Goal: Task Accomplishment & Management: Complete application form

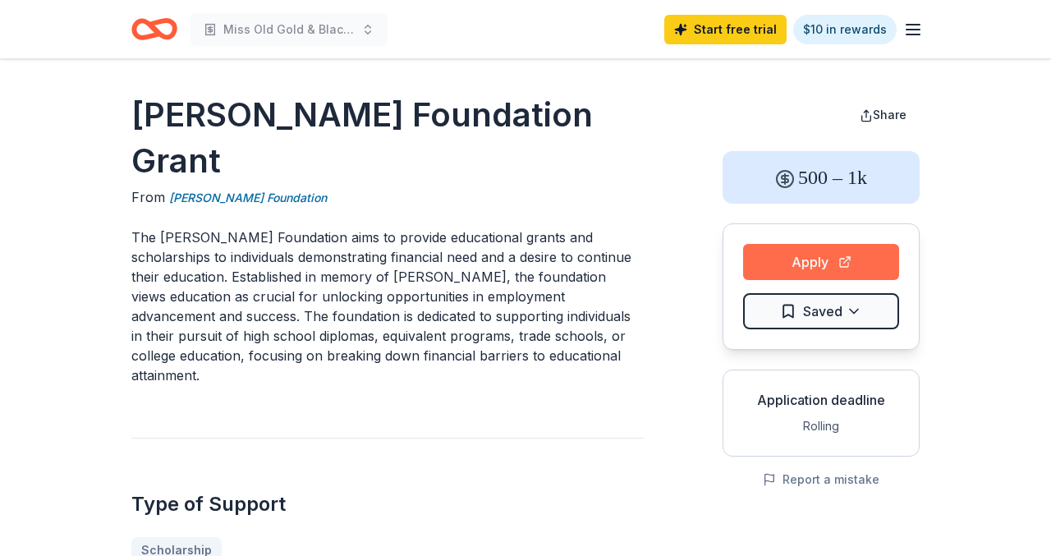
click at [838, 260] on button "Apply" at bounding box center [821, 262] width 156 height 36
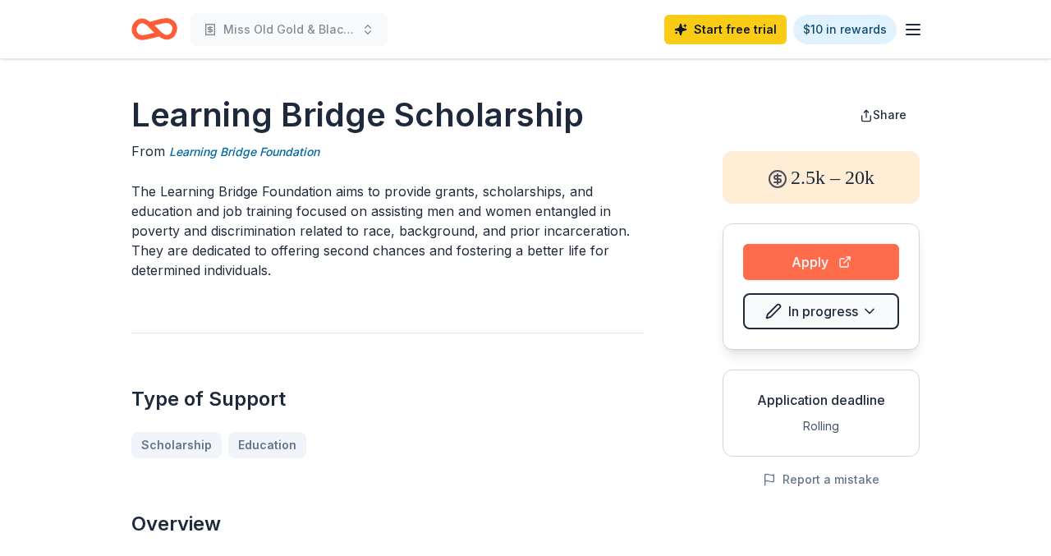
click at [778, 265] on button "Apply" at bounding box center [821, 262] width 156 height 36
click at [805, 268] on button "Apply" at bounding box center [821, 262] width 156 height 36
click at [920, 28] on icon "button" at bounding box center [913, 30] width 20 height 20
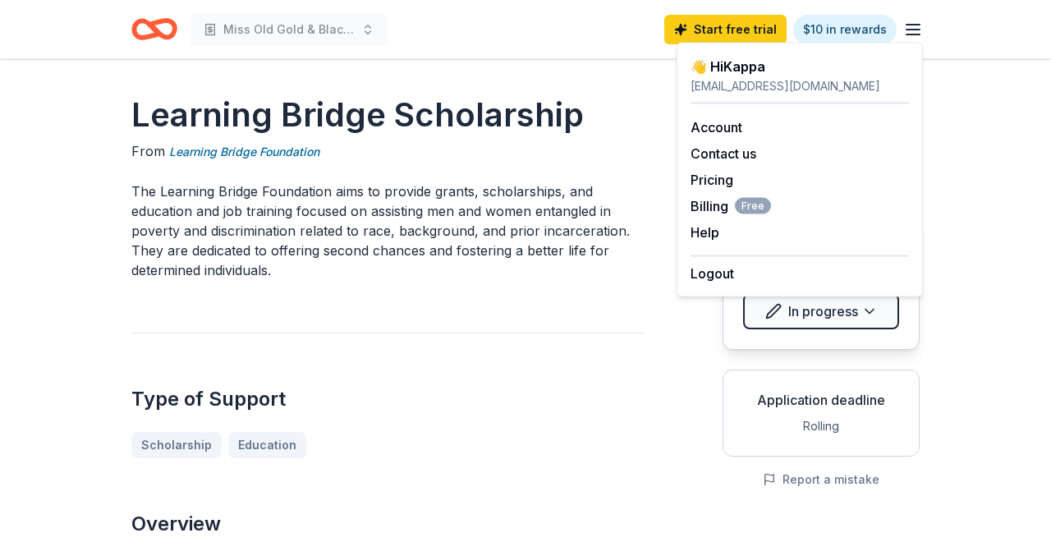
click at [910, 28] on icon "button" at bounding box center [913, 30] width 20 height 20
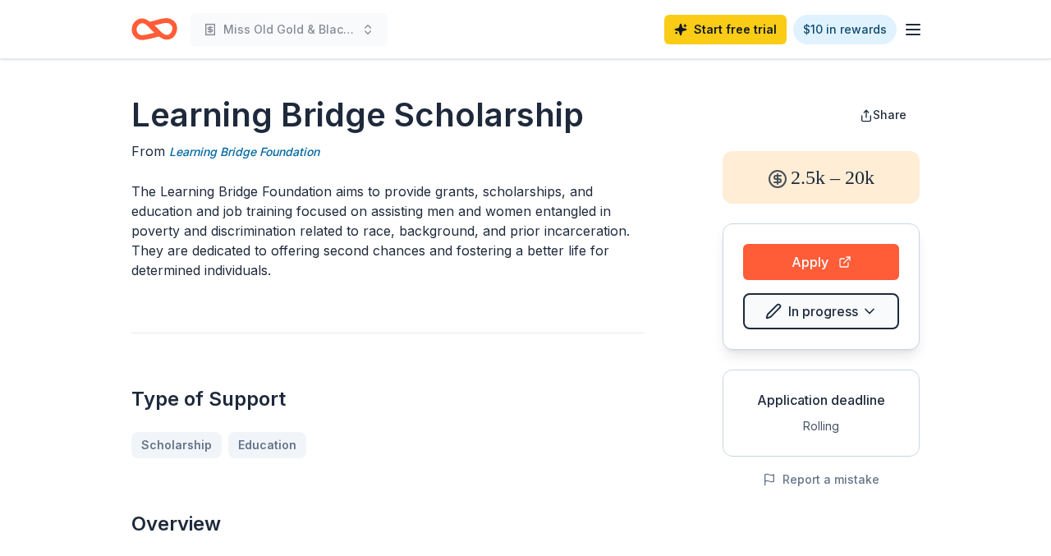
click at [155, 30] on icon "Home" at bounding box center [161, 29] width 25 height 16
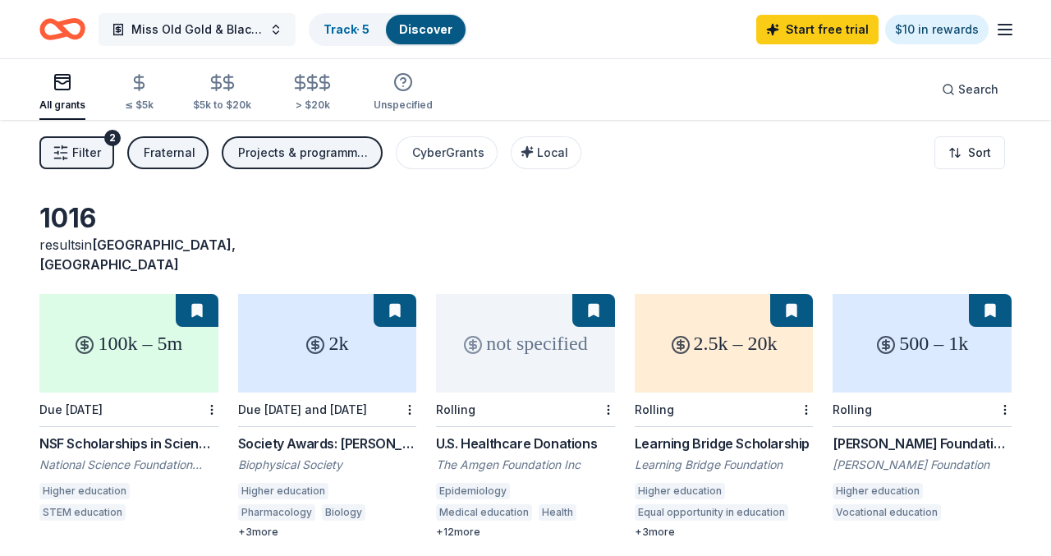
click at [259, 25] on span "Miss Old Gold & Black Scholarship pageant" at bounding box center [196, 30] width 131 height 20
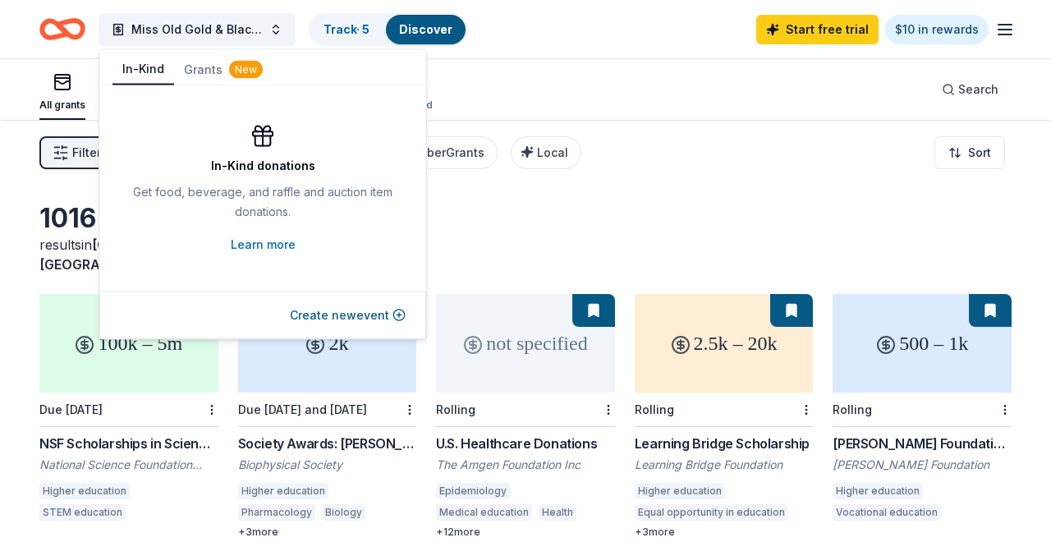
click at [140, 76] on button "In-Kind" at bounding box center [144, 69] width 62 height 31
click at [356, 309] on button "Create new event" at bounding box center [348, 315] width 116 height 20
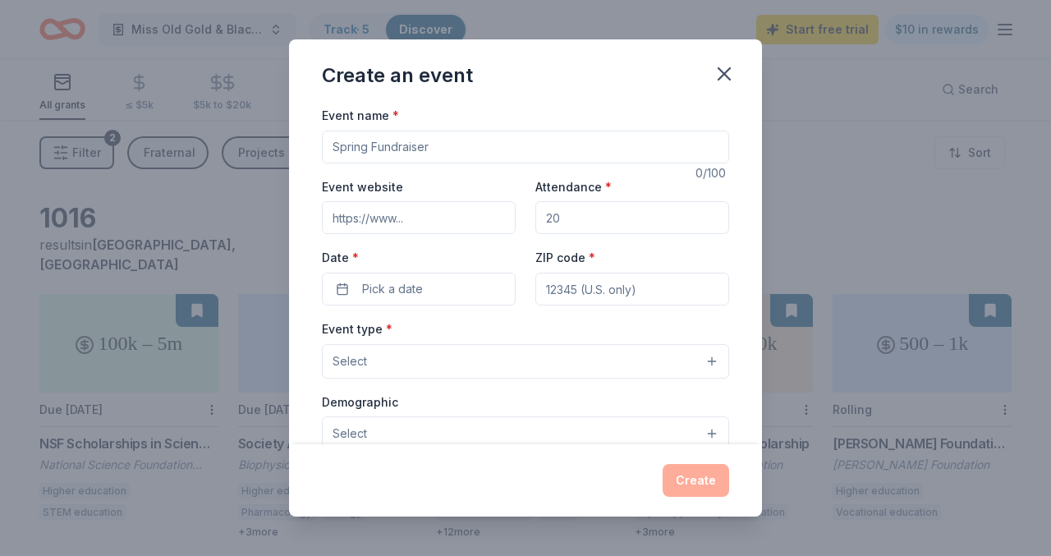
click at [380, 149] on input "Event name *" at bounding box center [525, 147] width 407 height 33
paste input "Miss Old Gold & Black Scholarship pageant"
type input "Miss Old Gold & Black Scholarship pageant"
click at [412, 218] on input "Event website" at bounding box center [419, 217] width 194 height 33
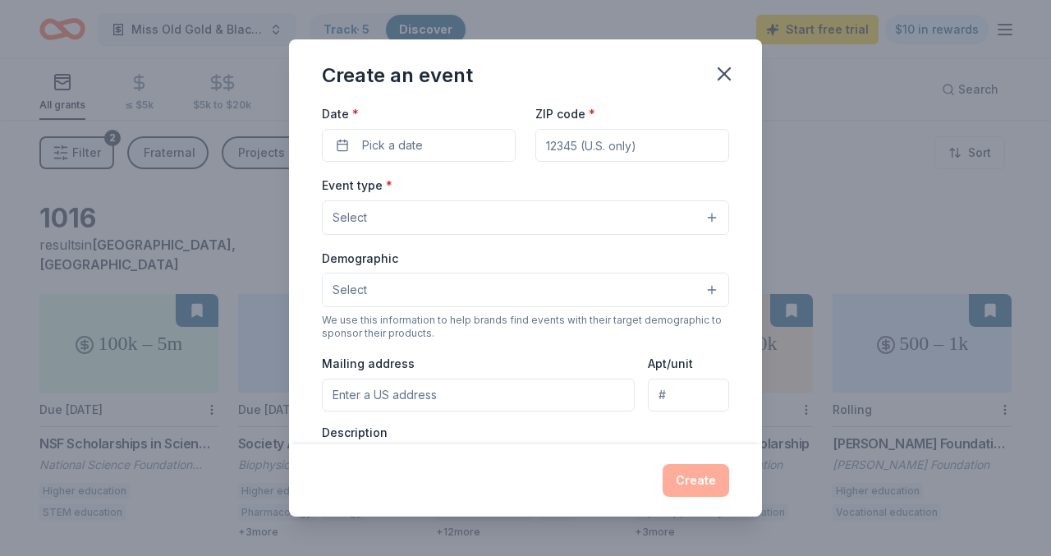
scroll to position [145, 0]
click at [606, 218] on button "Select" at bounding box center [525, 217] width 407 height 34
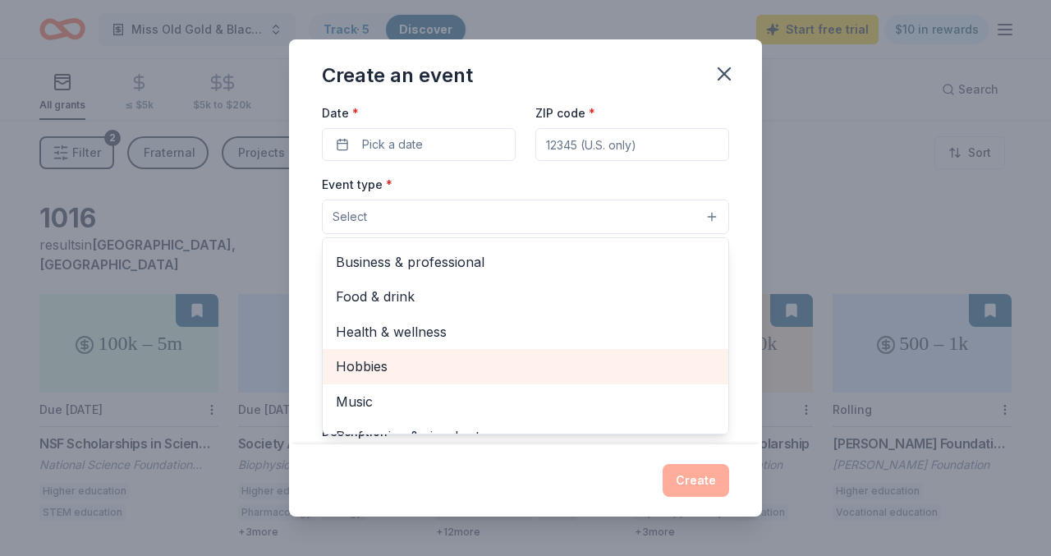
click at [424, 328] on span "Health & wellness" at bounding box center [525, 331] width 379 height 21
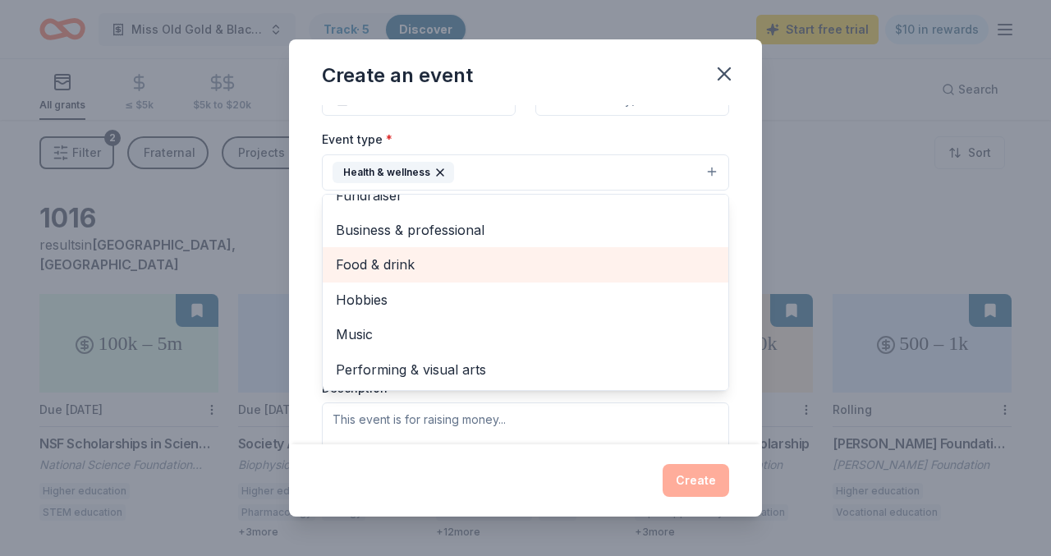
scroll to position [0, 0]
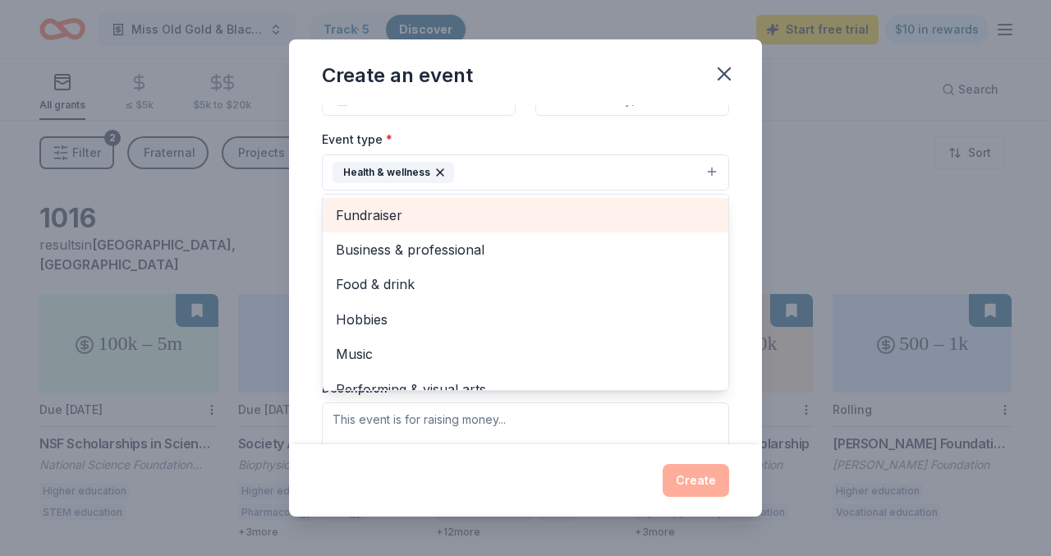
click at [479, 223] on span "Fundraiser" at bounding box center [525, 214] width 379 height 21
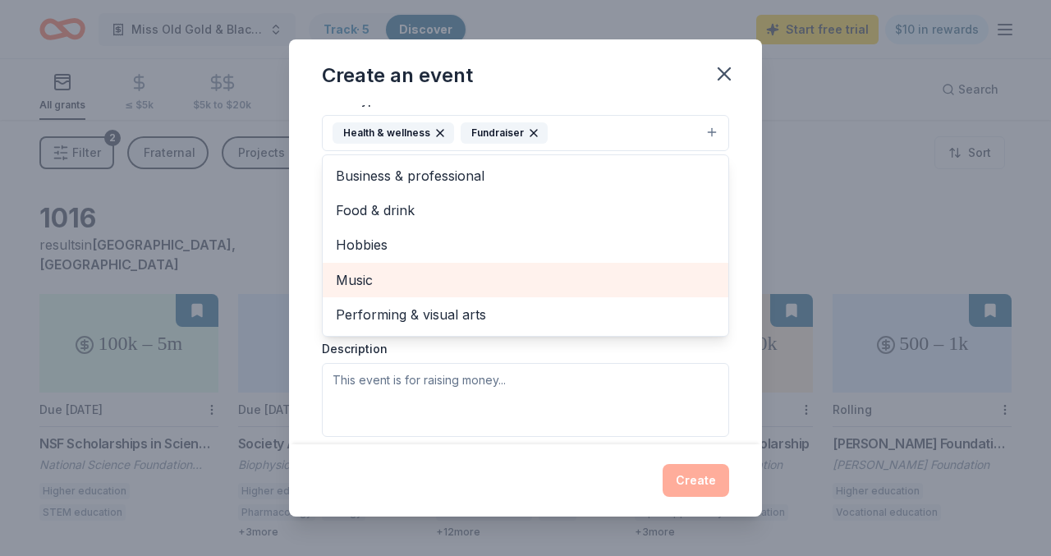
scroll to position [231, 0]
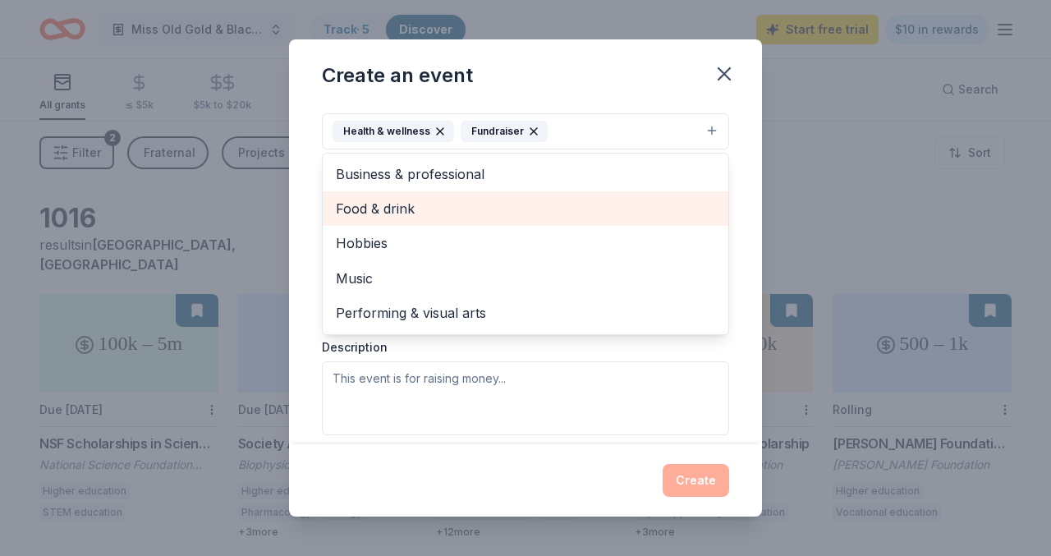
click at [546, 211] on span "Food & drink" at bounding box center [525, 208] width 379 height 21
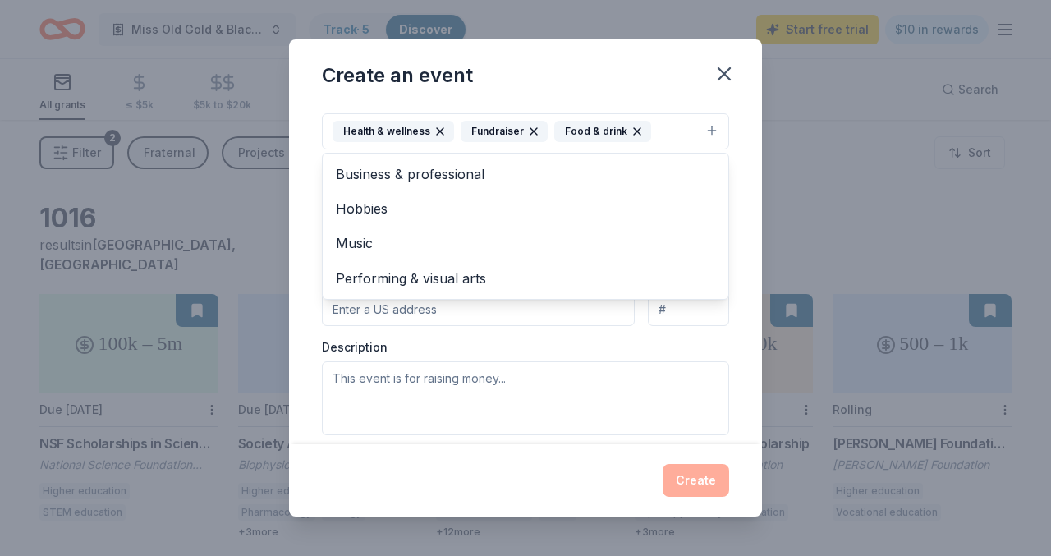
click at [727, 79] on div "Create an event Event name * Miss Old Gold & Black Scholarship pageant 41 /100 …" at bounding box center [525, 277] width 473 height 477
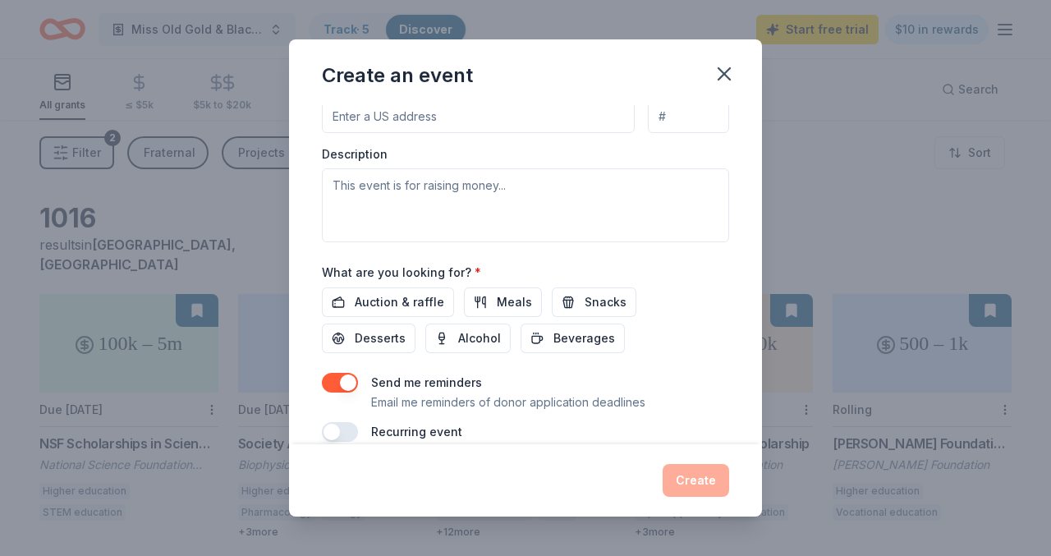
scroll to position [448, 0]
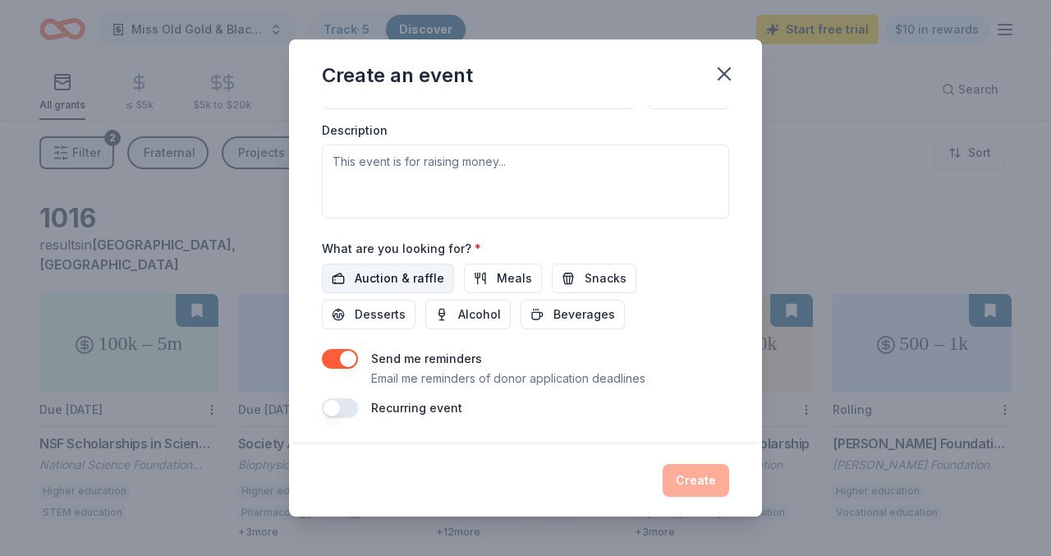
click at [401, 274] on span "Auction & raffle" at bounding box center [400, 279] width 90 height 20
click at [526, 282] on button "Meals" at bounding box center [503, 279] width 78 height 30
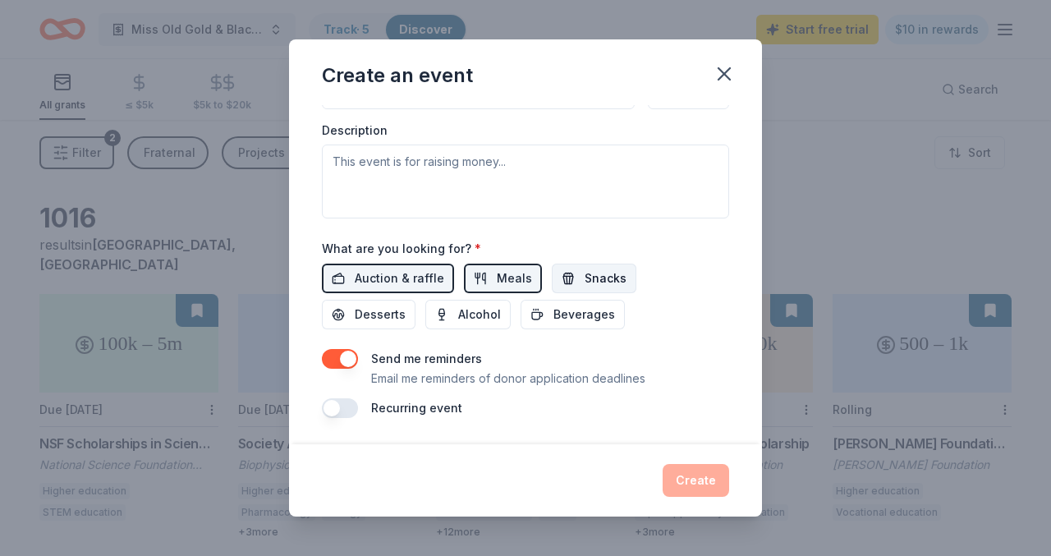
click at [601, 281] on span "Snacks" at bounding box center [606, 279] width 42 height 20
click at [497, 274] on span "Meals" at bounding box center [514, 279] width 35 height 20
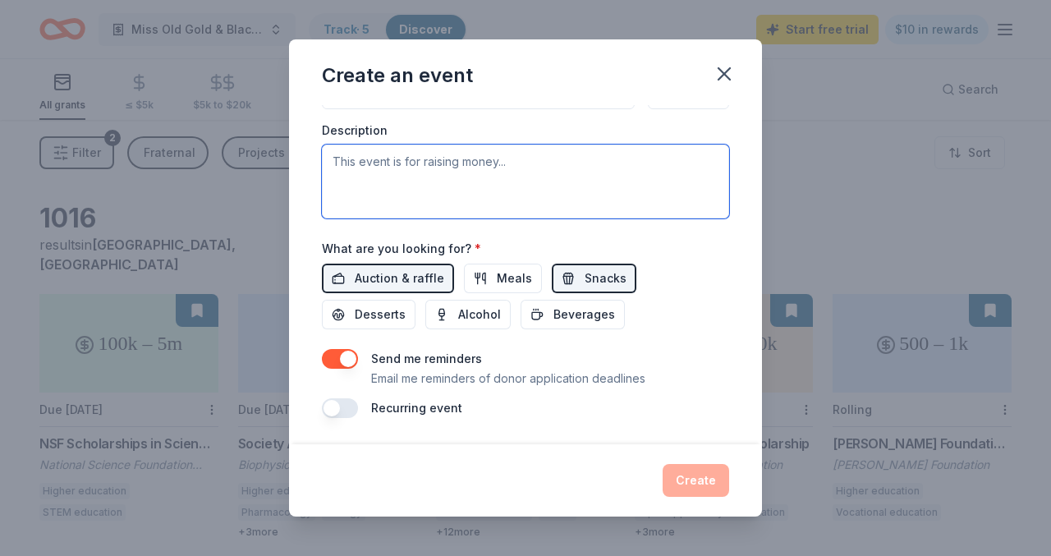
click at [512, 168] on textarea at bounding box center [525, 182] width 407 height 74
paste textarea "The Miss Black and Gold Pageant is an event whose primary purpose is to highlig…"
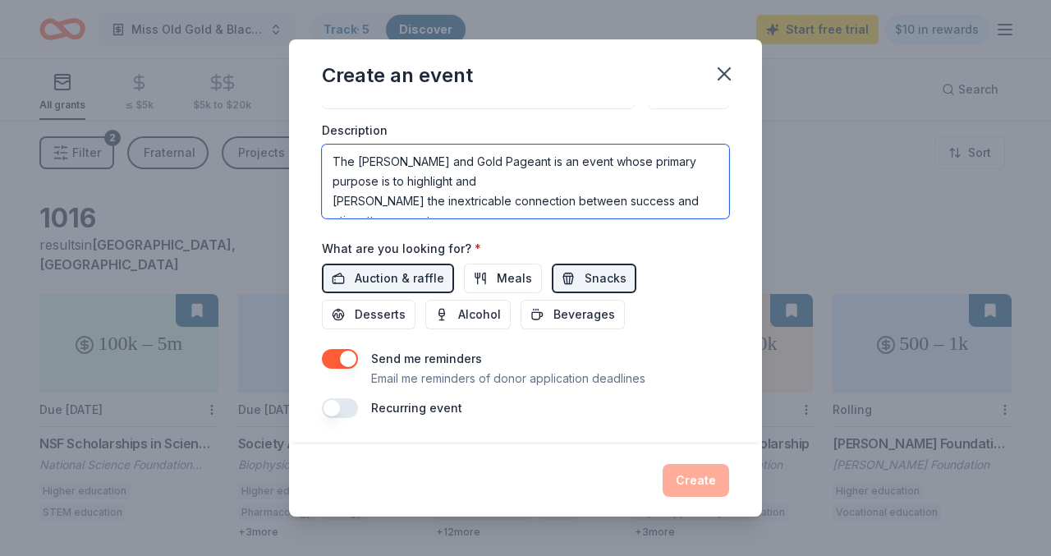
drag, startPoint x: 386, startPoint y: 164, endPoint x: 441, endPoint y: 165, distance: 55.0
click at [441, 165] on textarea "The Miss Black and Gold Pageant is an event whose primary purpose is to highlig…" at bounding box center [525, 182] width 407 height 74
click at [436, 165] on textarea "The Miss Old Gold Pageant is an event whose primary purpose is to highlight and…" at bounding box center [525, 182] width 407 height 74
click at [331, 208] on textarea "The Miss Old Gold & Black Pageant is an event whose primary purpose is to highl…" at bounding box center [525, 182] width 407 height 74
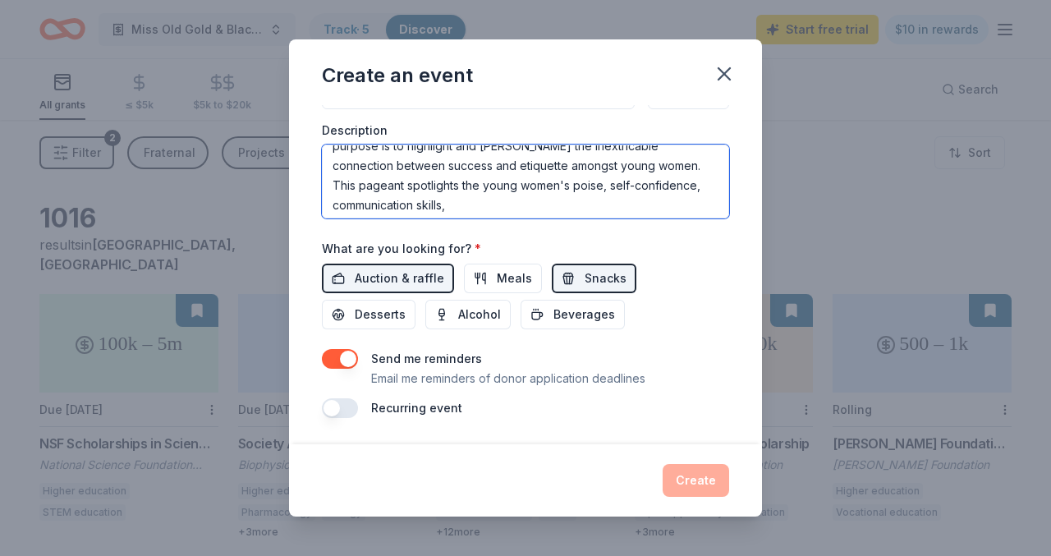
scroll to position [34, 0]
click at [331, 191] on textarea "The Miss Old Gold & Black Pageant is an event whose primary purpose is to highl…" at bounding box center [525, 182] width 407 height 74
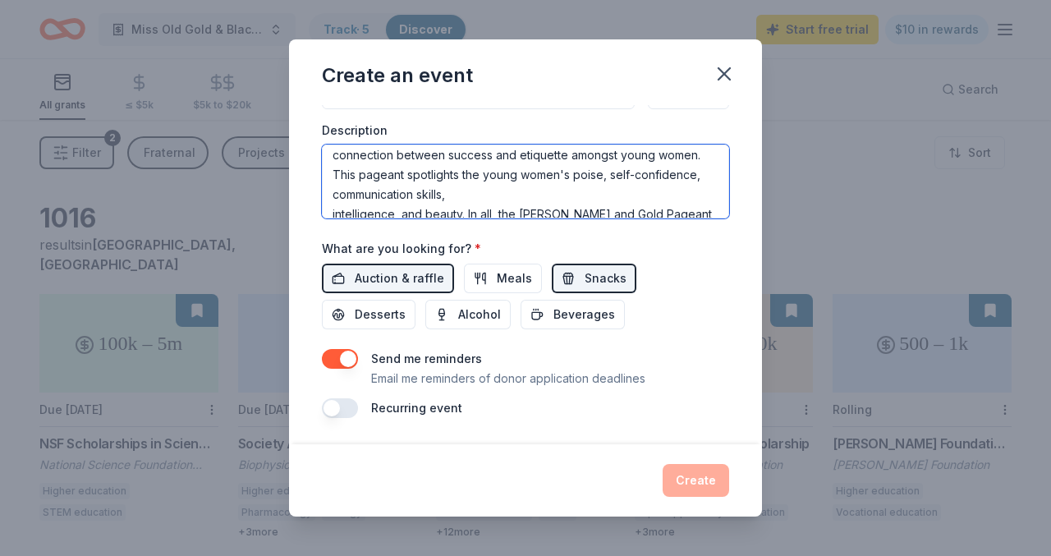
scroll to position [56, 0]
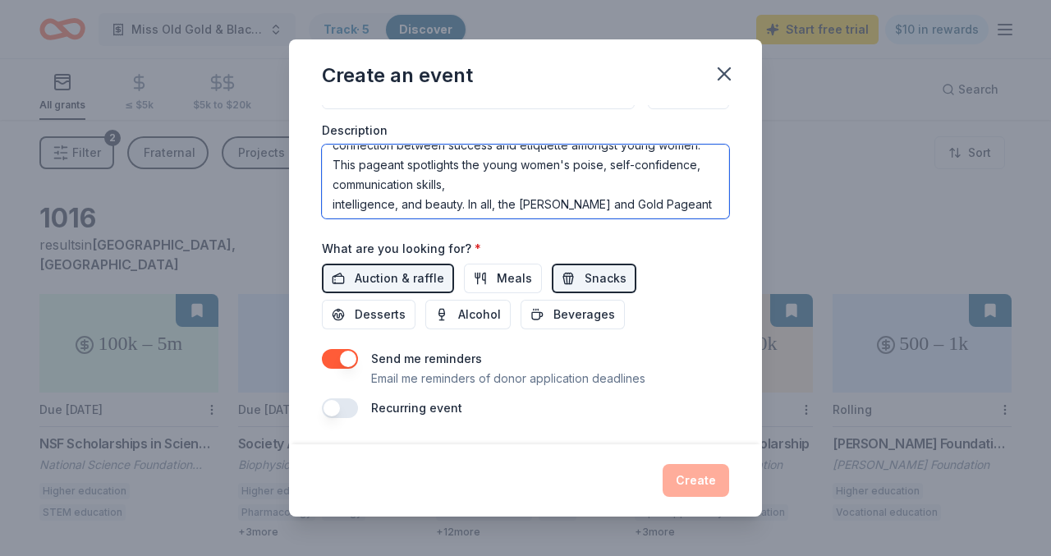
drag, startPoint x: 602, startPoint y: 187, endPoint x: 551, endPoint y: 191, distance: 51.0
click at [551, 191] on textarea "The Miss Old Gold & Black Pageant is an event whose primary purpose is to highl…" at bounding box center [525, 182] width 407 height 74
click at [600, 186] on textarea "The Miss Old Gold & Black Pageant is an event whose primary purpose is to highl…" at bounding box center [525, 182] width 407 height 74
click at [471, 214] on textarea "The Miss Old Gold & Black Pageant is an event whose primary purpose is to highl…" at bounding box center [525, 182] width 407 height 74
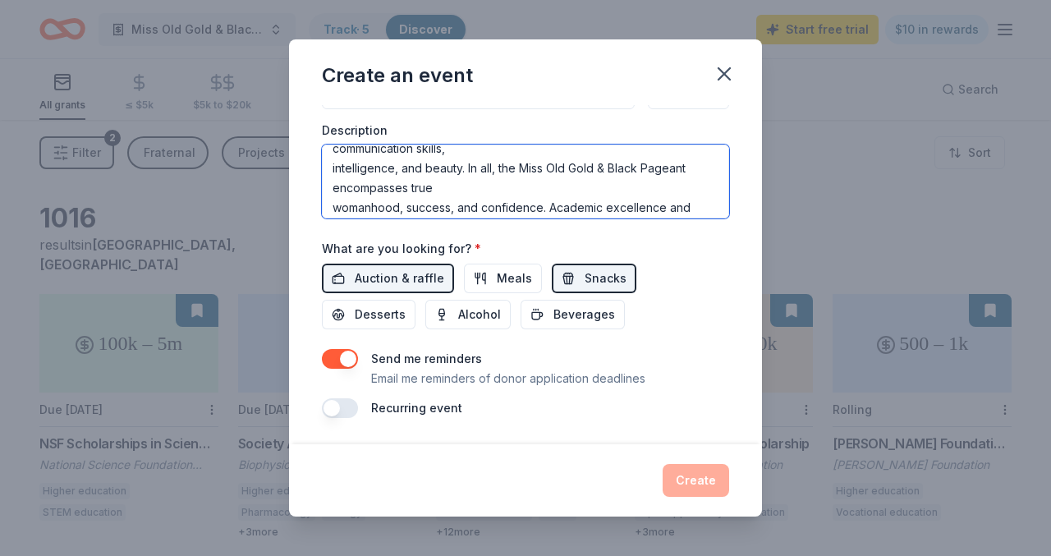
scroll to position [94, 0]
click at [333, 186] on textarea "The Miss Old Gold & Black Pageant is an event whose primary purpose is to highl…" at bounding box center [525, 182] width 407 height 74
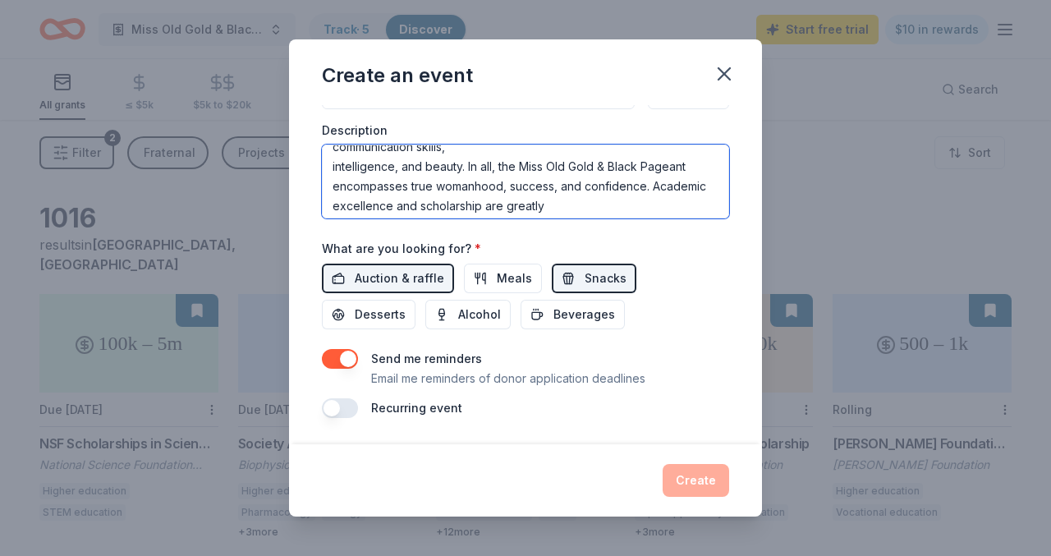
click at [333, 206] on textarea "The Miss Old Gold & Black Pageant is an event whose primary purpose is to highl…" at bounding box center [525, 182] width 407 height 74
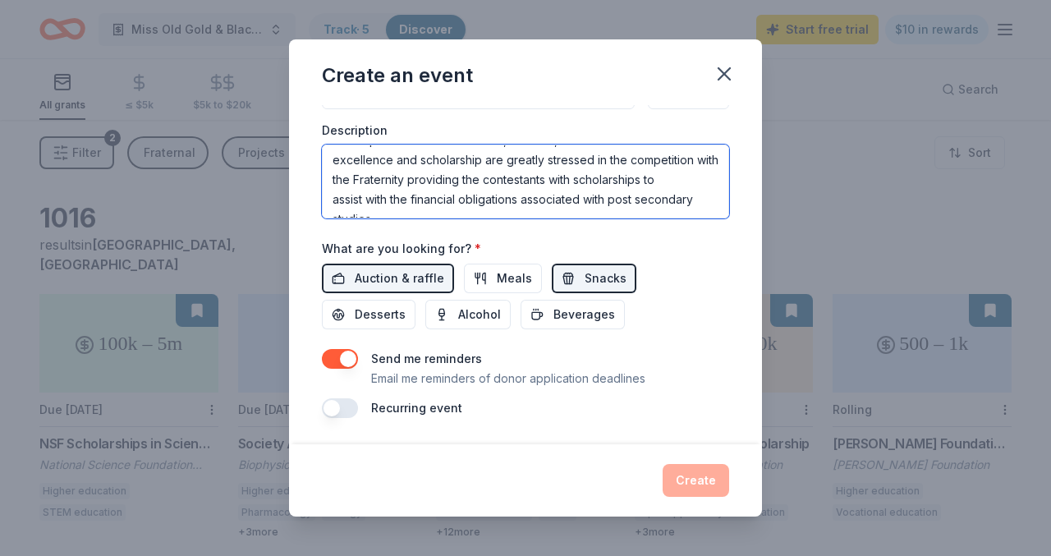
scroll to position [142, 0]
click at [333, 177] on textarea "The Miss Old Gold & Black Pageant is an event whose primary purpose is to highl…" at bounding box center [525, 182] width 407 height 74
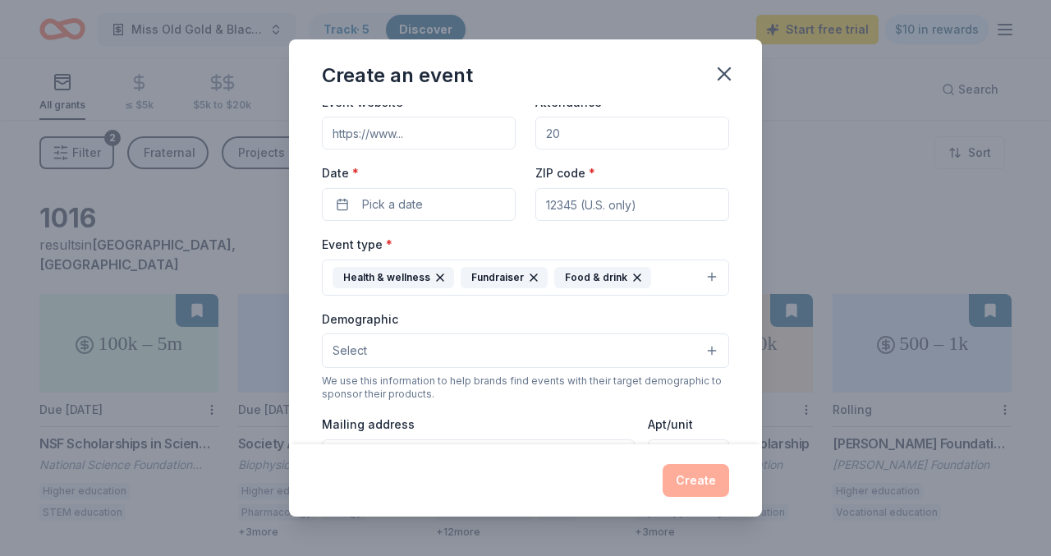
scroll to position [0, 0]
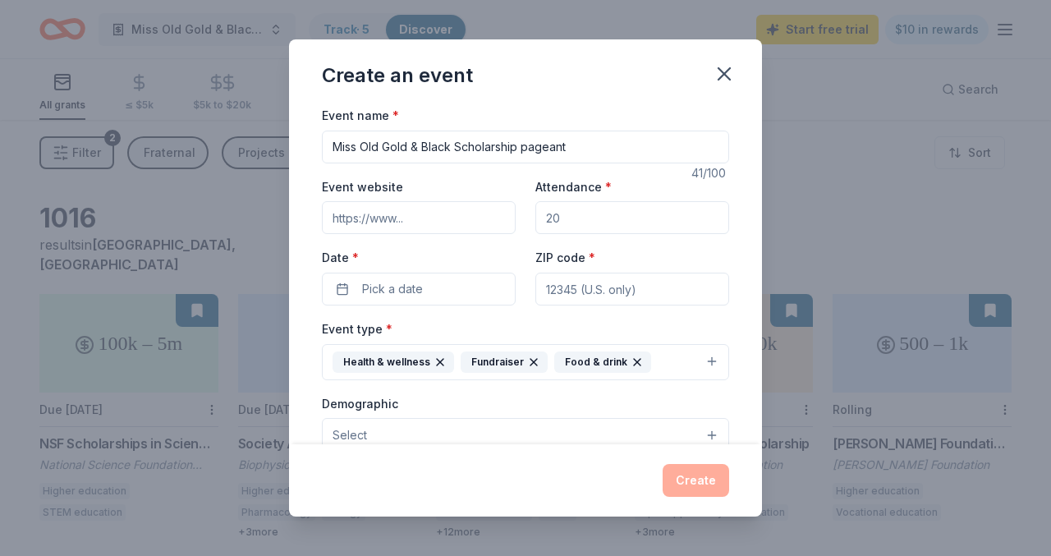
drag, startPoint x: 689, startPoint y: 198, endPoint x: 495, endPoint y: 394, distance: 275.8
click at [495, 394] on div "Event type * Health & wellness Fundraiser Food & drink Demographic Select We us…" at bounding box center [525, 492] width 407 height 347
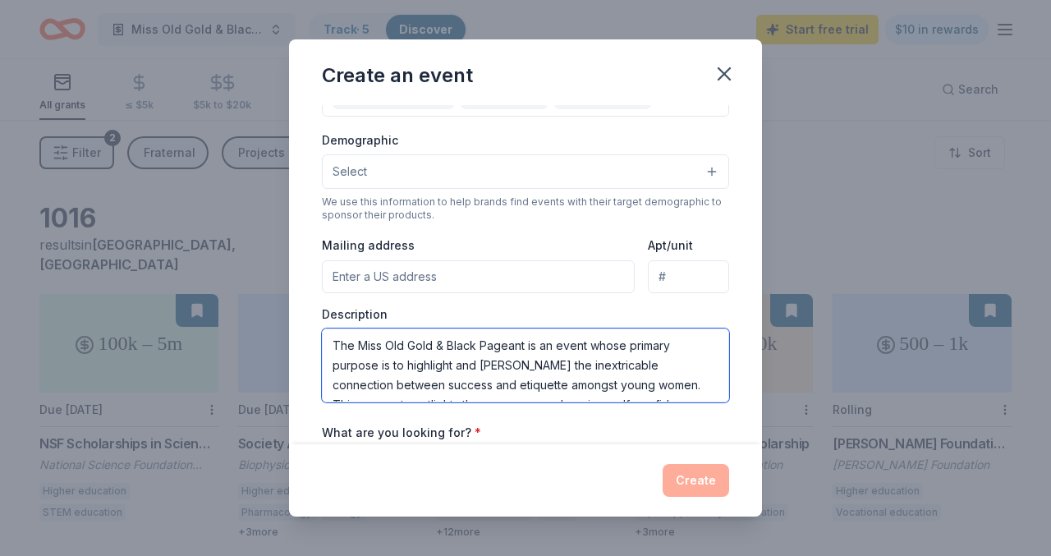
type textarea "The Miss Old Gold & Black Pageant is an event whose primary purpose is to highl…"
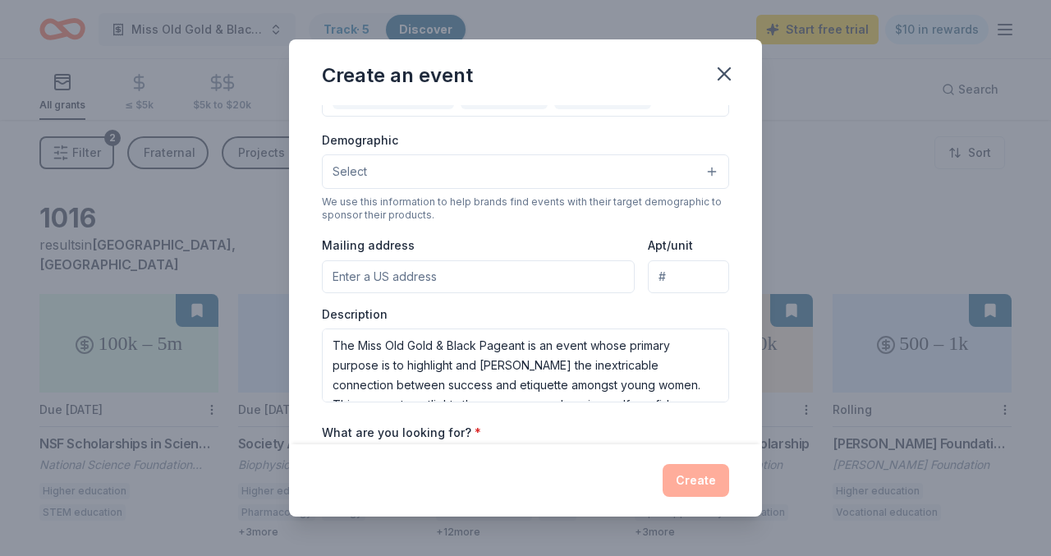
click at [507, 282] on input "Mailing address" at bounding box center [478, 276] width 313 height 33
click at [695, 263] on input "Apt/unit" at bounding box center [688, 276] width 81 height 33
paste input "CSU 6013"
type input ", , ,"
type input "CSU 6013"
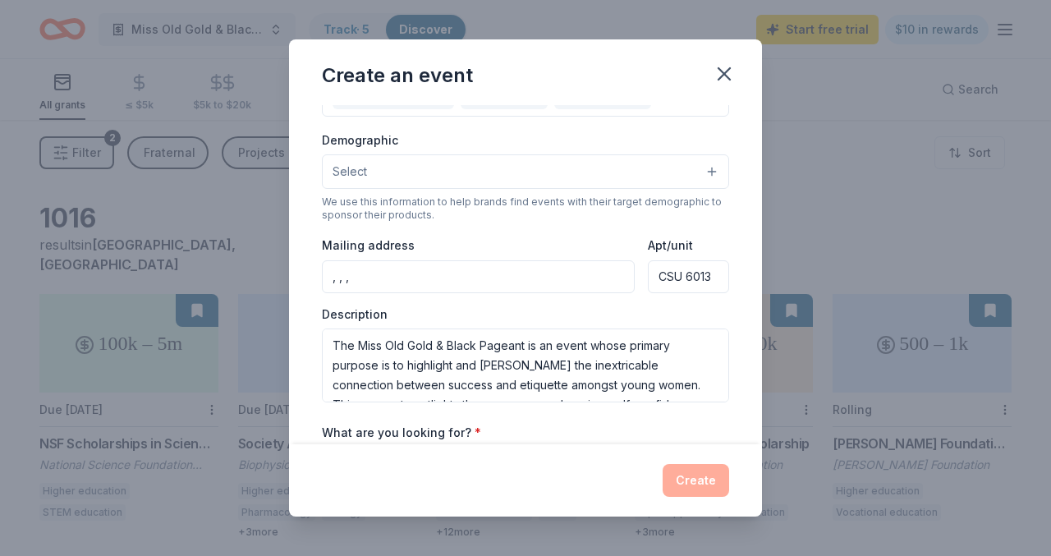
click at [521, 275] on input ", , ," at bounding box center [478, 276] width 313 height 33
type input ","
click at [687, 281] on input "CSU 6013" at bounding box center [688, 276] width 81 height 33
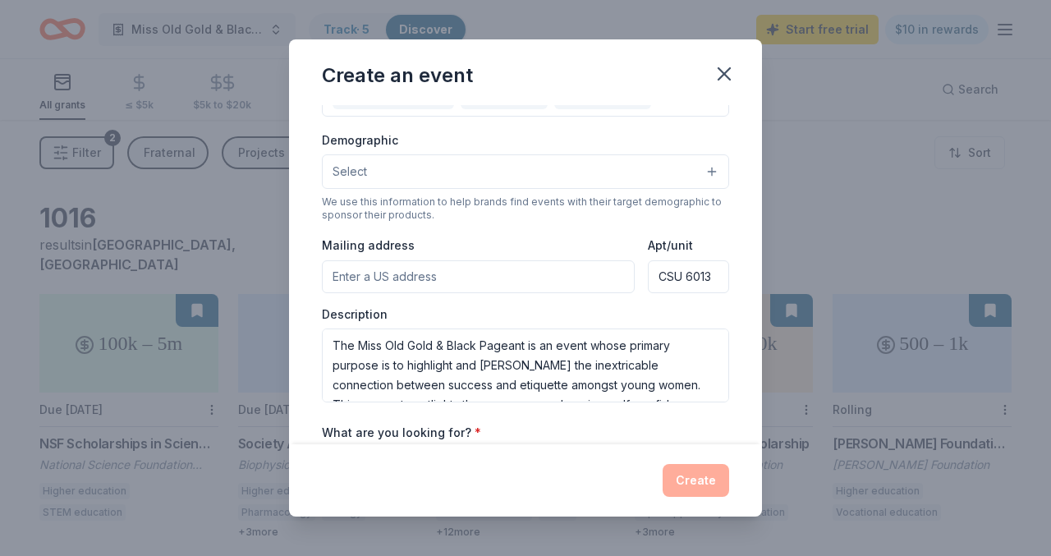
paste input "PO Box 879"
type input "PO Box 8793"
click at [459, 269] on input "Mailing address" at bounding box center [478, 276] width 313 height 33
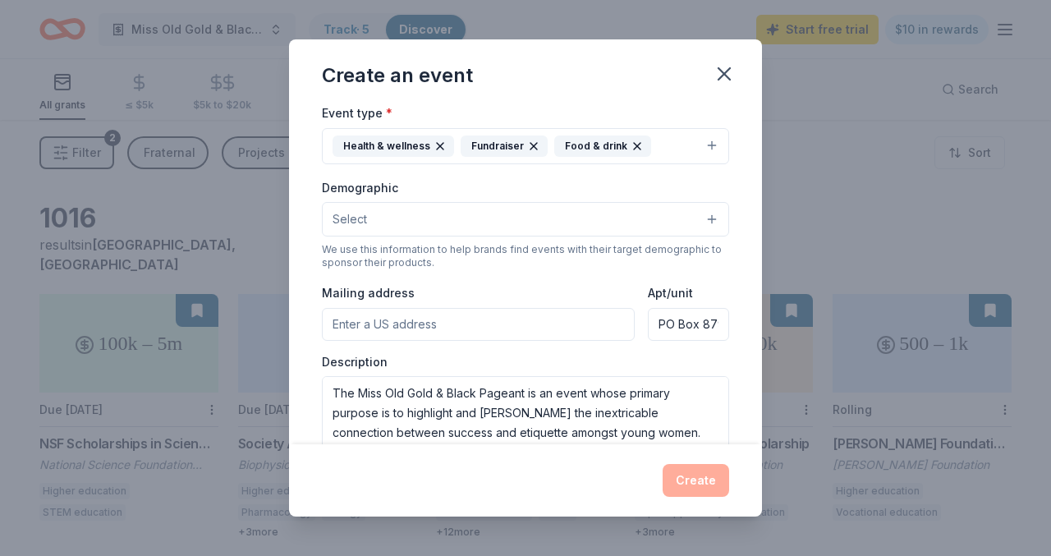
scroll to position [172, 0]
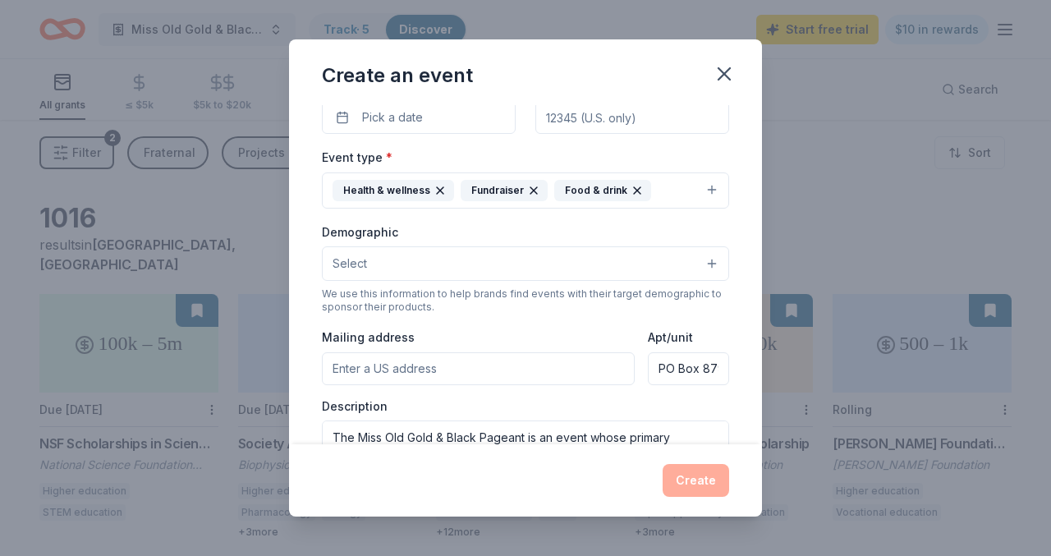
click at [405, 256] on button "Select" at bounding box center [525, 263] width 407 height 34
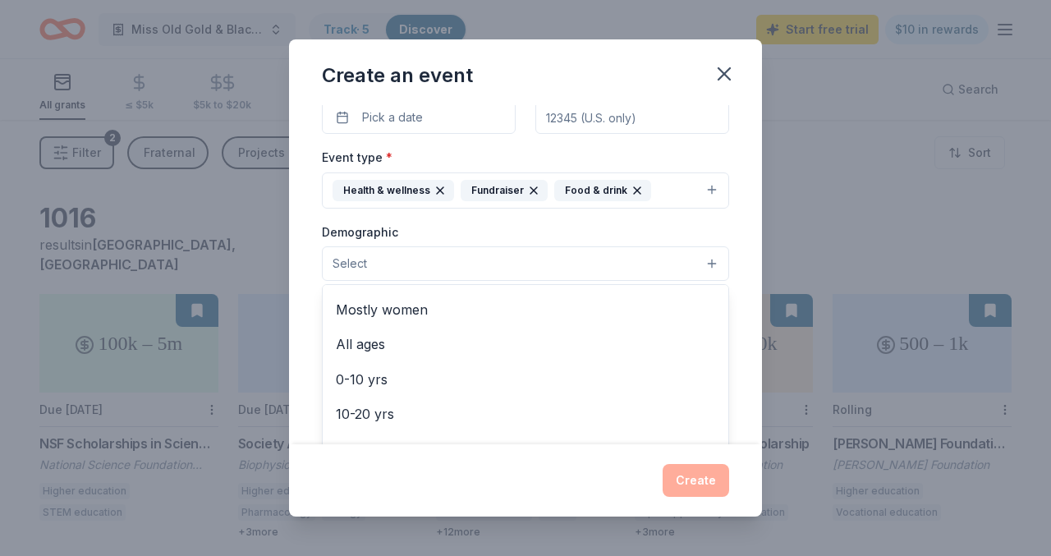
scroll to position [0, 0]
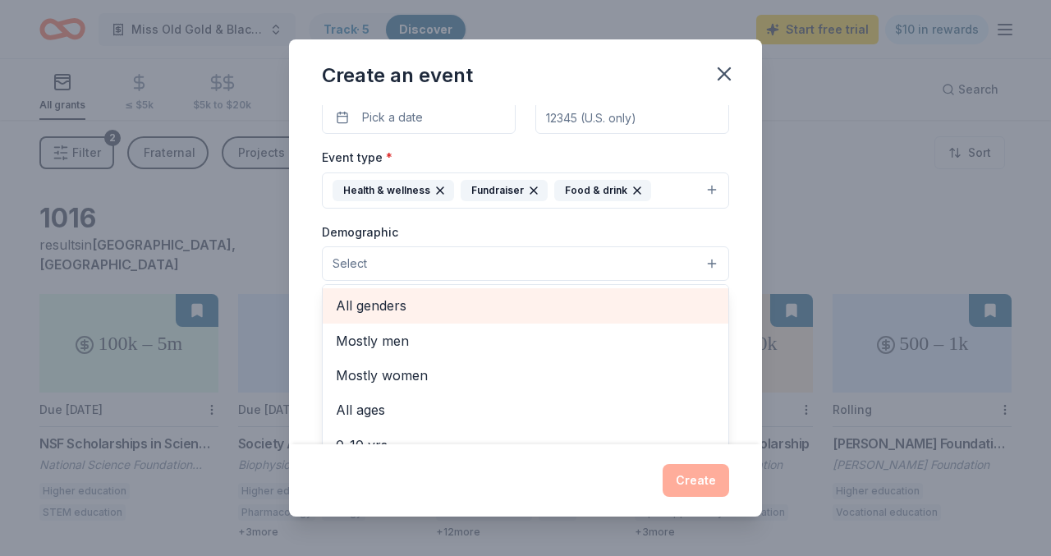
click at [425, 300] on span "All genders" at bounding box center [525, 305] width 379 height 21
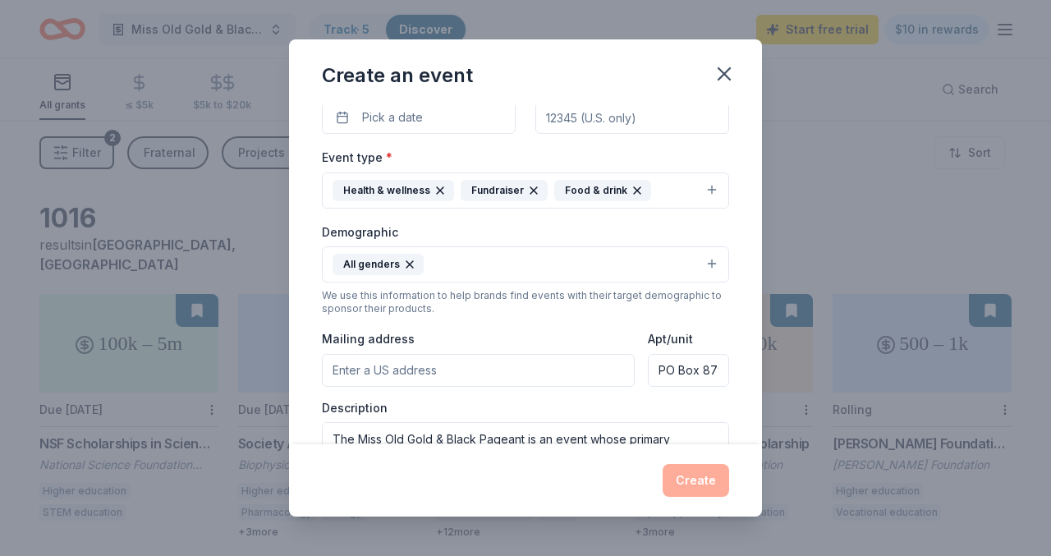
click at [479, 264] on button "All genders" at bounding box center [525, 264] width 407 height 36
click at [478, 264] on button "All genders" at bounding box center [525, 264] width 407 height 36
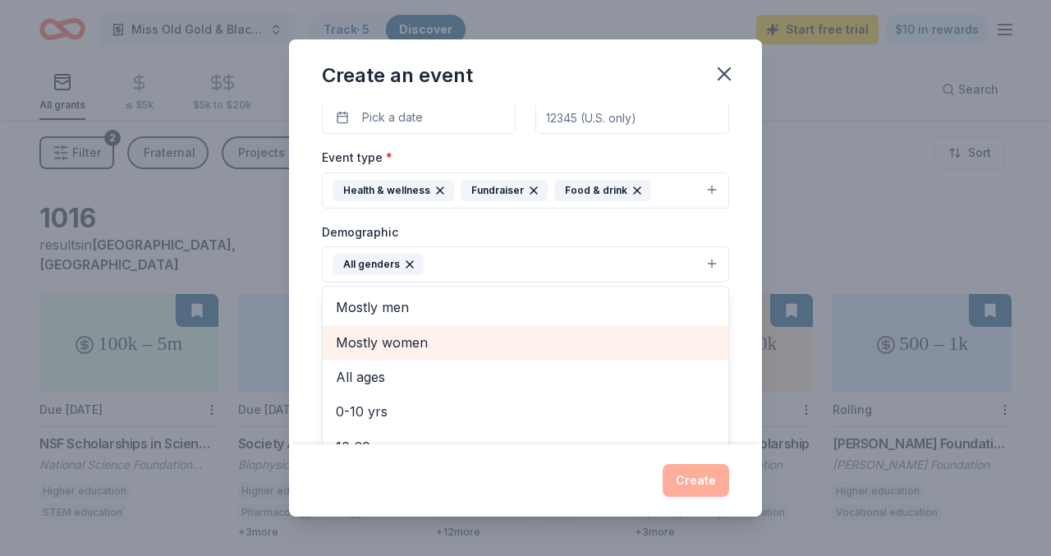
click at [411, 348] on span "Mostly women" at bounding box center [525, 342] width 379 height 21
click at [481, 355] on div "All ages" at bounding box center [526, 342] width 406 height 34
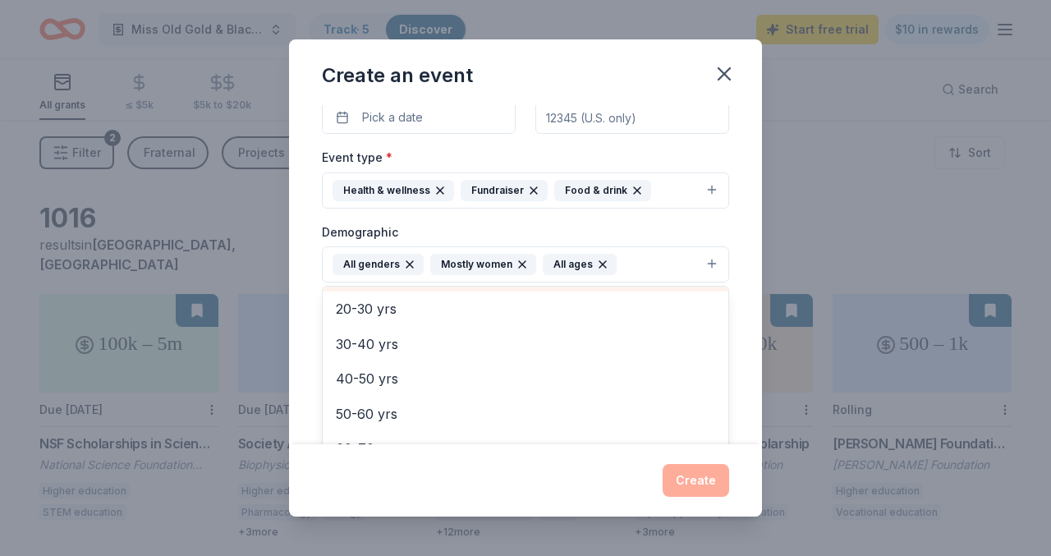
scroll to position [159, 0]
click at [700, 225] on div "Demographic All genders Mostly women All ages Mostly men 0-10 yrs 10-20 yrs 20-…" at bounding box center [525, 253] width 407 height 62
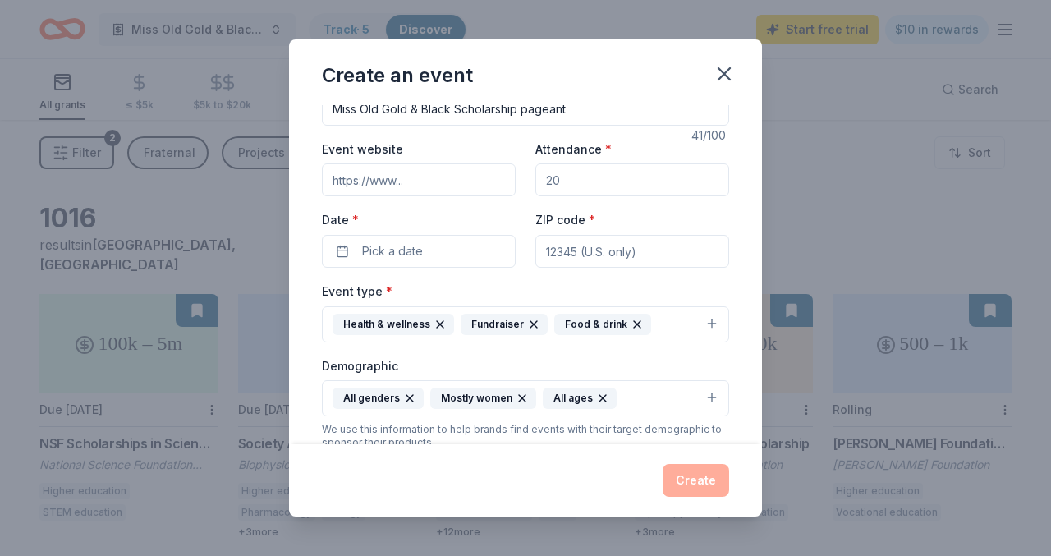
scroll to position [16, 0]
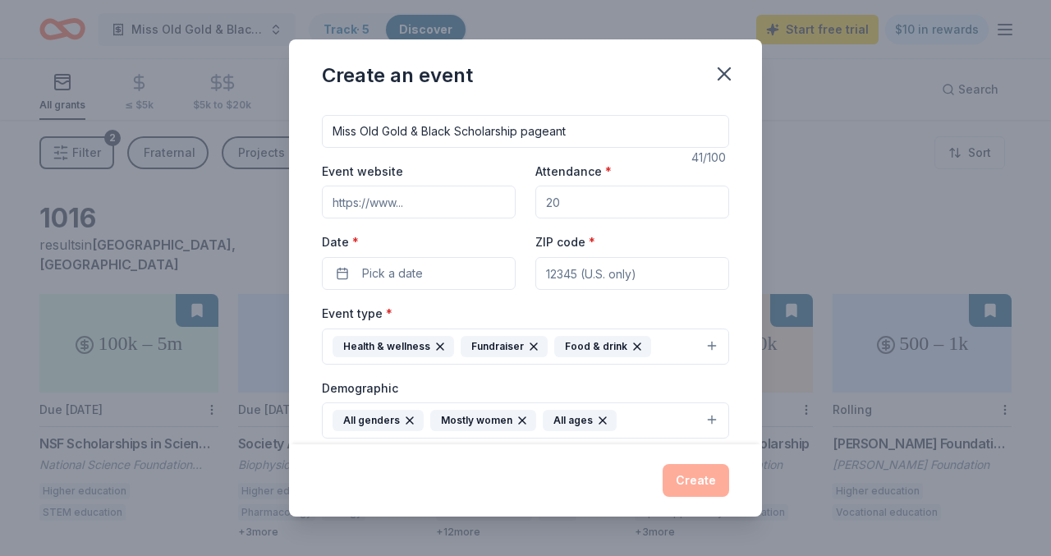
click at [640, 278] on input "ZIP code *" at bounding box center [632, 273] width 194 height 33
type input "23186"
click at [431, 278] on button "Pick a date" at bounding box center [419, 273] width 194 height 33
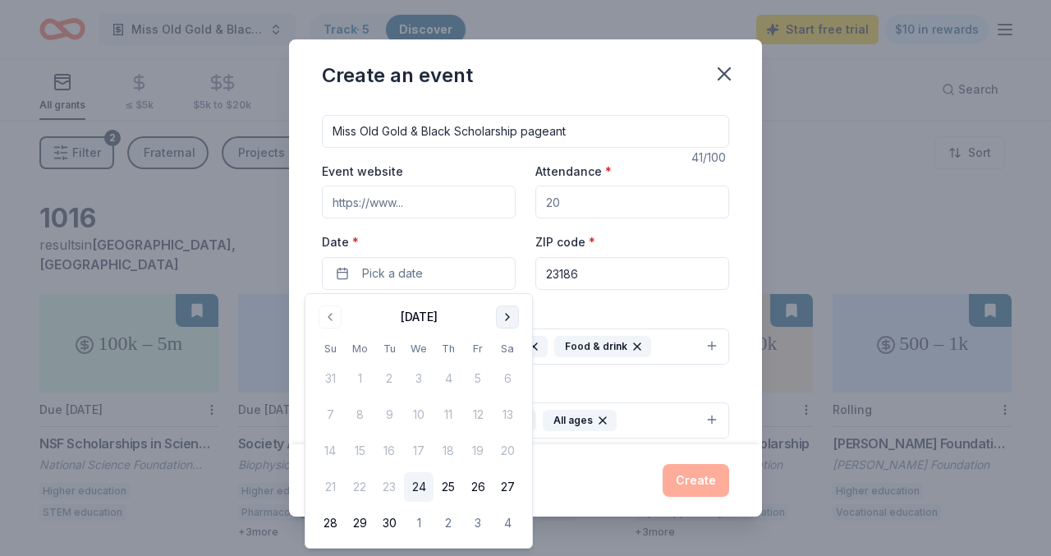
click at [512, 314] on button "Go to next month" at bounding box center [507, 316] width 23 height 23
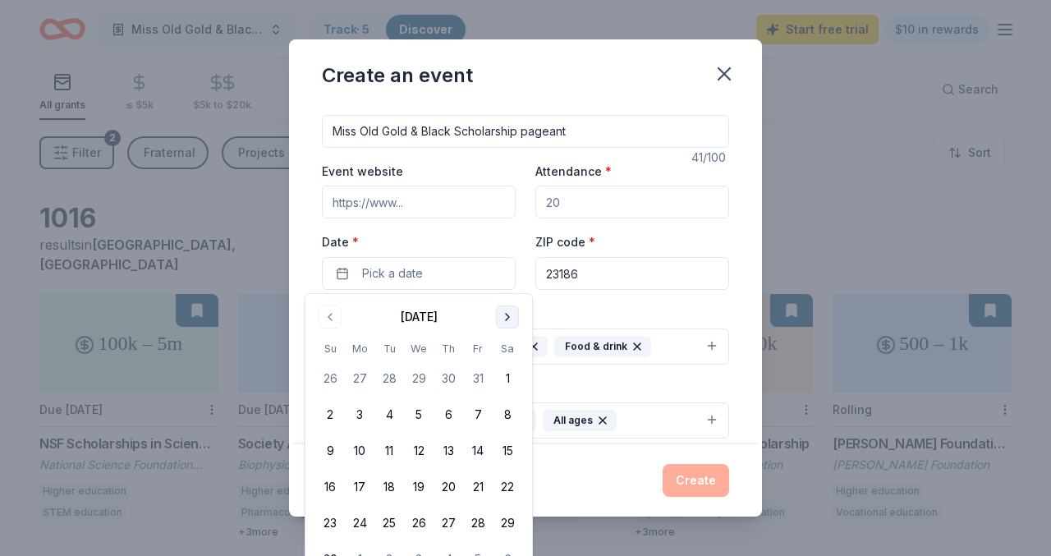
click at [512, 314] on button "Go to next month" at bounding box center [507, 316] width 23 height 23
click at [445, 379] on button "4" at bounding box center [449, 379] width 30 height 30
click at [453, 230] on div "Event website Attendance * Date * 12/04/2025 ZIP code * 23186" at bounding box center [525, 225] width 407 height 129
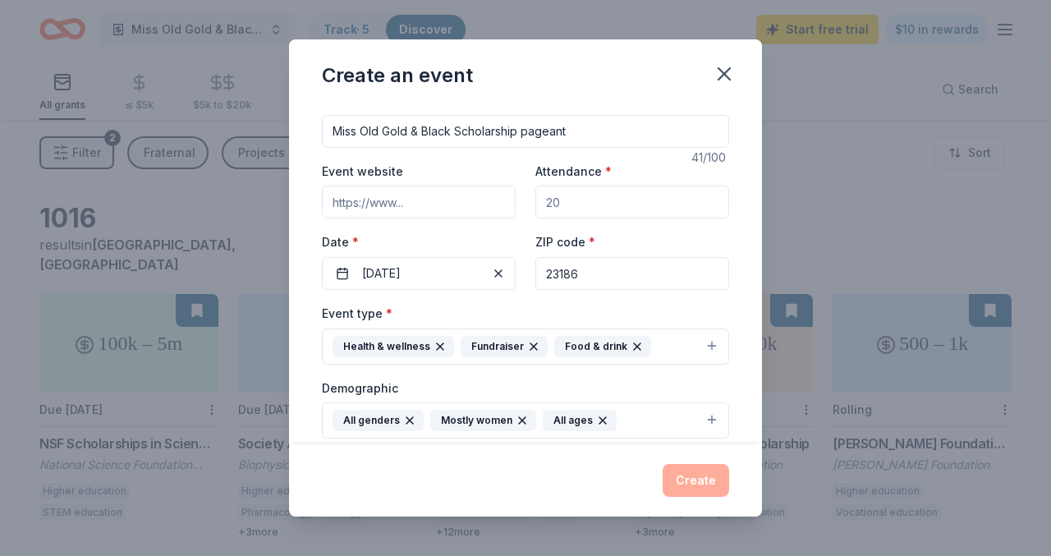
scroll to position [0, 0]
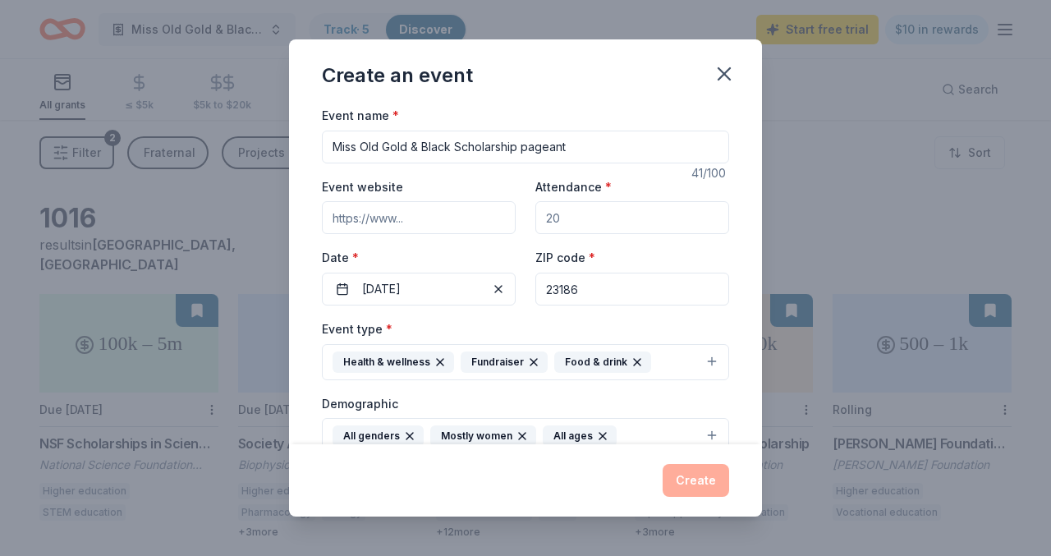
click at [595, 218] on input "Attendance *" at bounding box center [632, 217] width 194 height 33
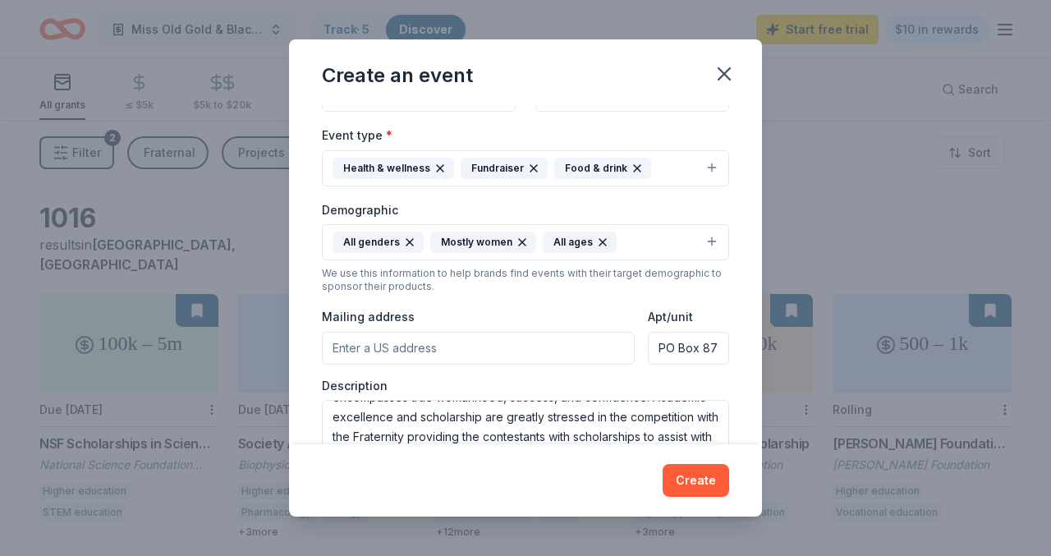
scroll to position [169, 0]
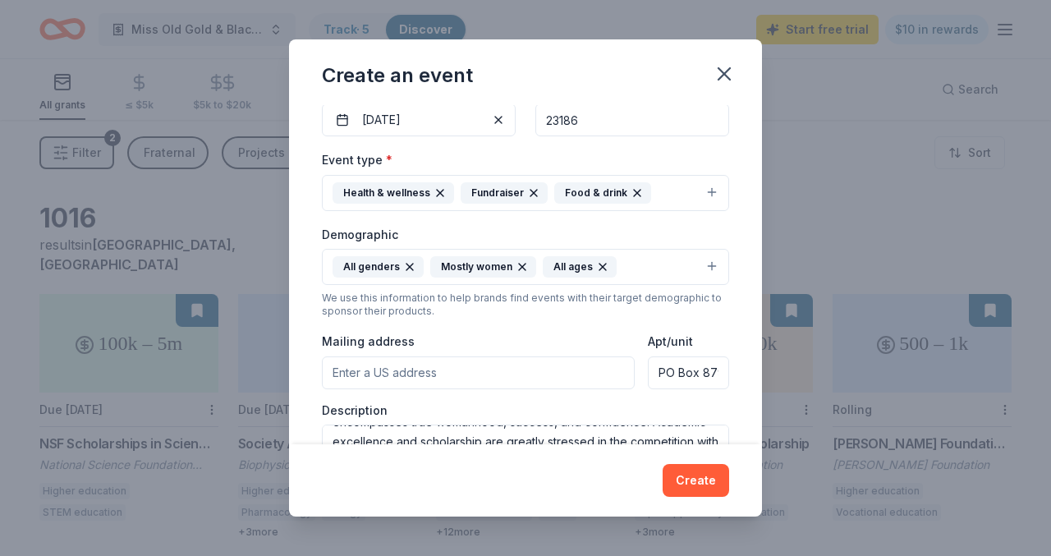
type input "40"
click at [541, 367] on input "Mailing address" at bounding box center [478, 372] width 313 height 33
click at [717, 369] on input "PO Box 8793" at bounding box center [688, 372] width 81 height 33
click at [410, 370] on input "Mailing address" at bounding box center [478, 372] width 313 height 33
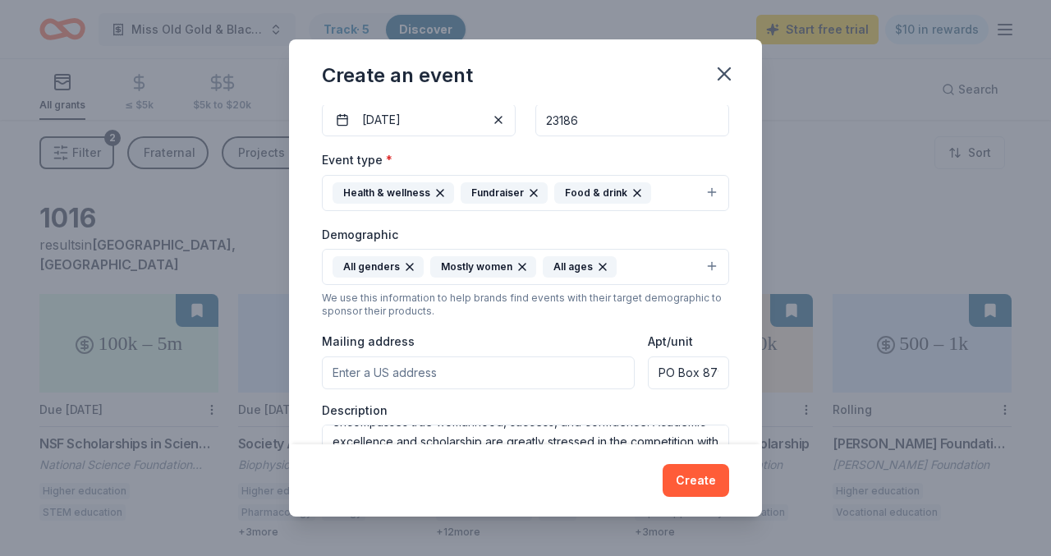
paste input "200 Stadium Drive"
type input "200 Stadium Drive, Williamsburg, VA, 23186"
click at [717, 367] on input "PO Box 8793" at bounding box center [688, 372] width 81 height 33
click at [714, 369] on input "PO Box 8793" at bounding box center [688, 372] width 81 height 33
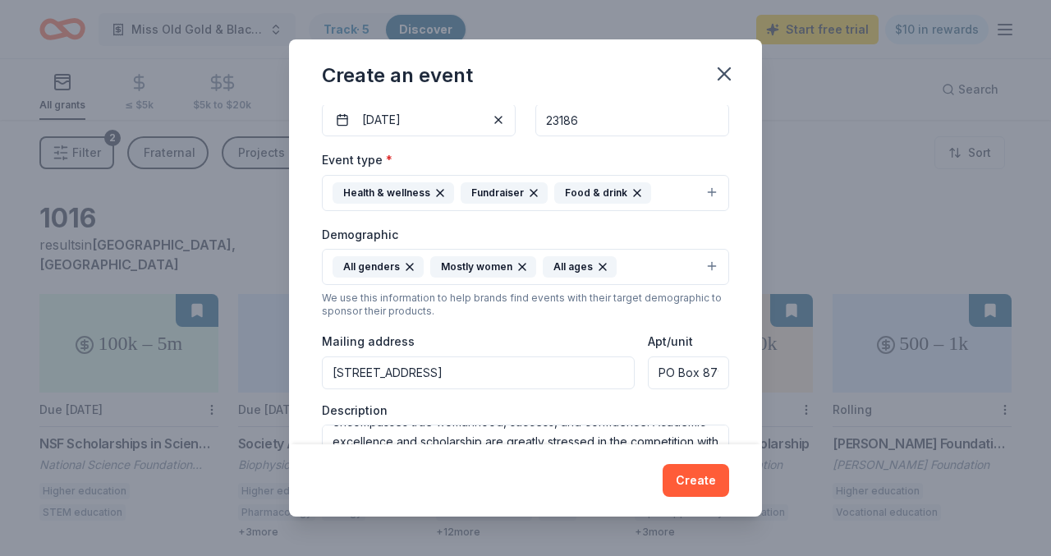
click at [714, 369] on input "PO Box 8793" at bounding box center [688, 372] width 81 height 33
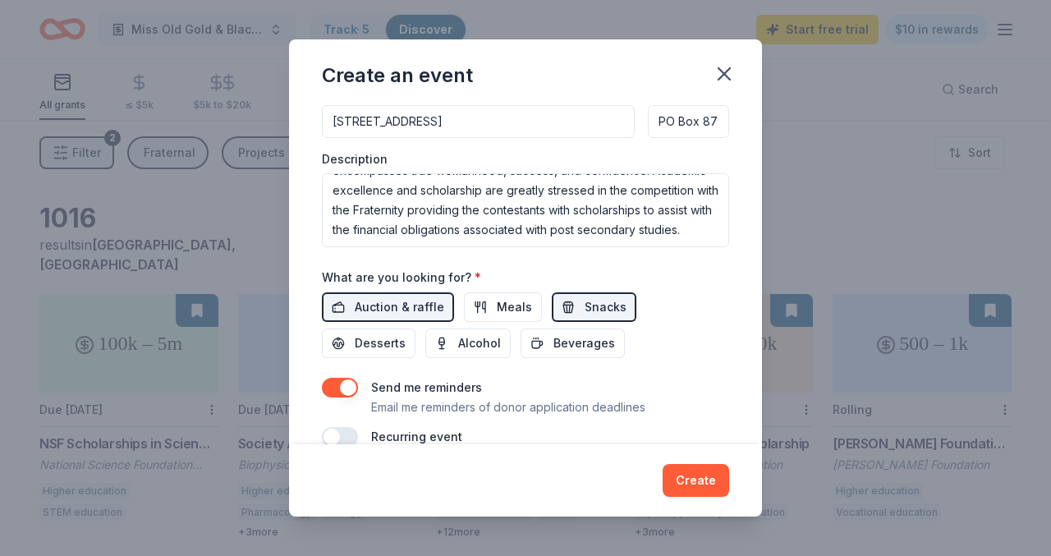
scroll to position [449, 0]
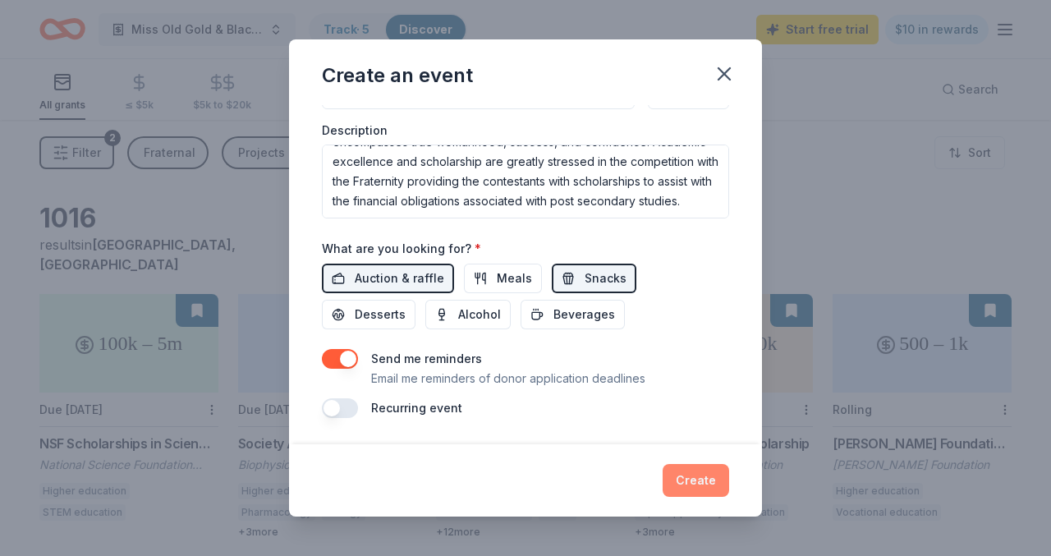
click at [696, 483] on button "Create" at bounding box center [696, 480] width 67 height 33
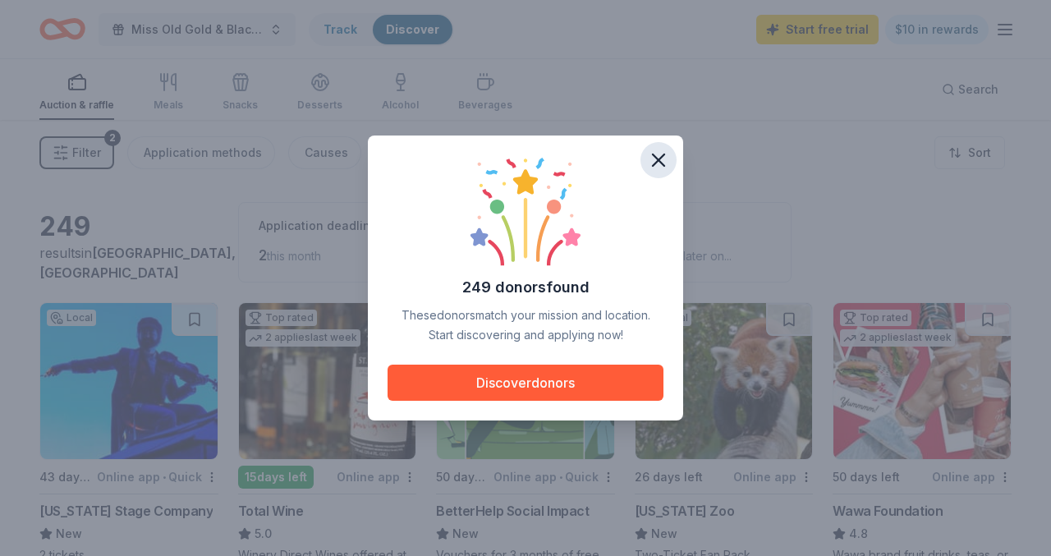
click at [659, 161] on icon "button" at bounding box center [658, 159] width 11 height 11
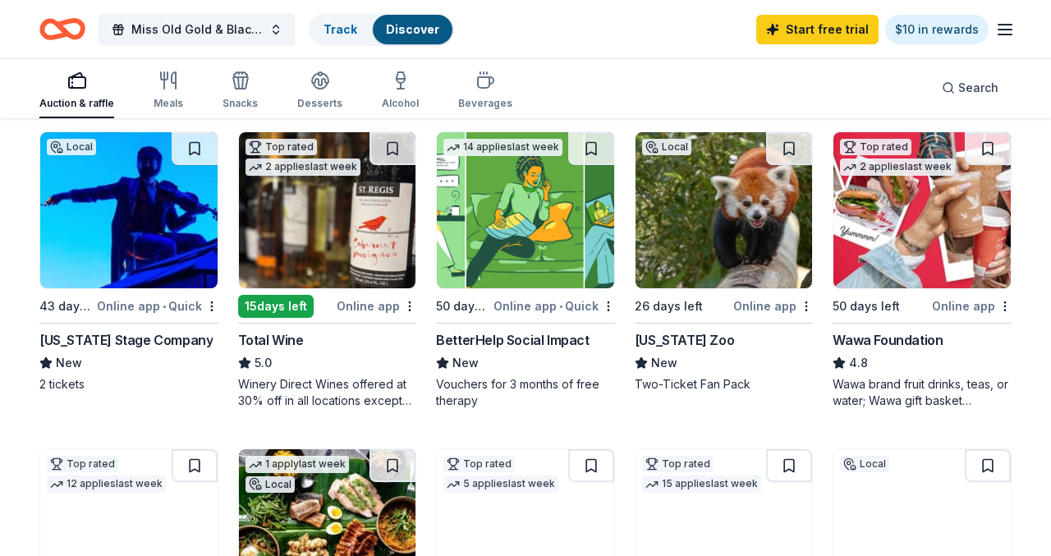
scroll to position [118, 0]
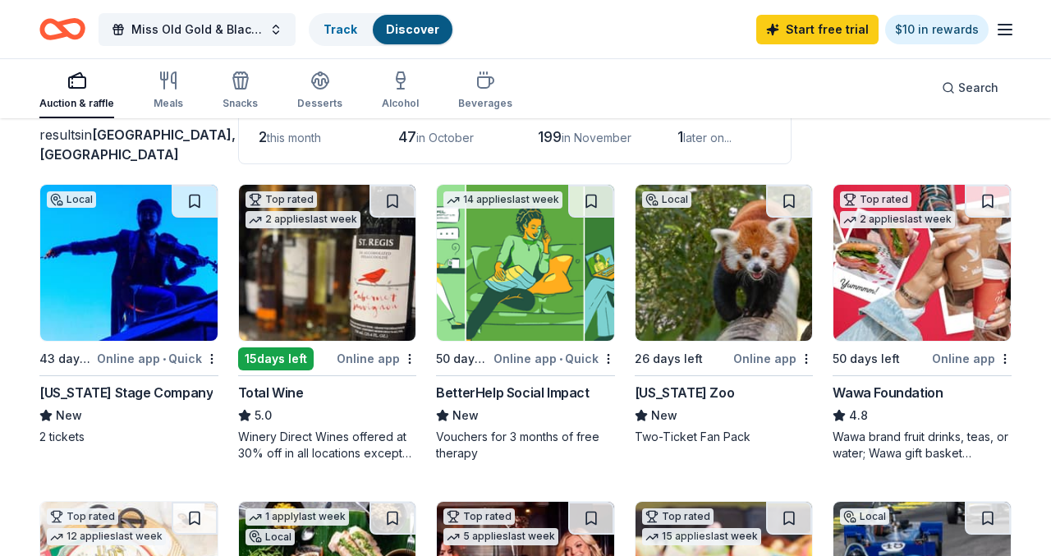
click at [914, 307] on img at bounding box center [921, 263] width 177 height 156
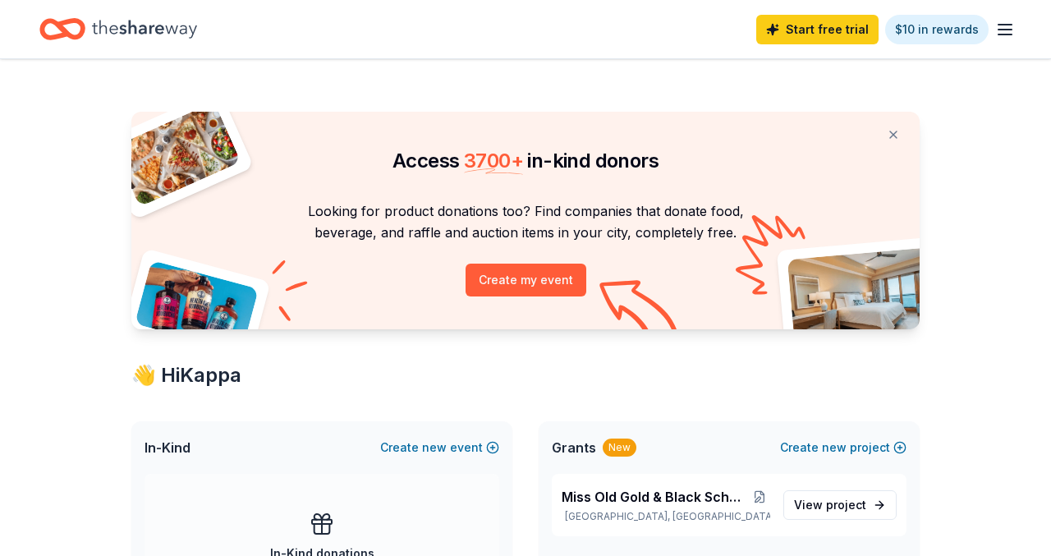
click at [1011, 30] on icon "button" at bounding box center [1005, 30] width 20 height 20
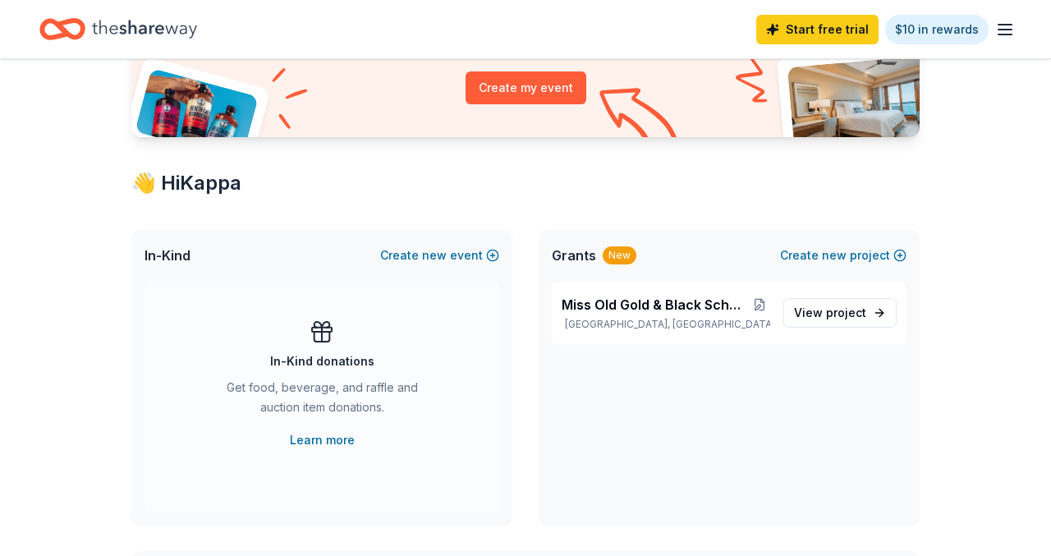
scroll to position [193, 0]
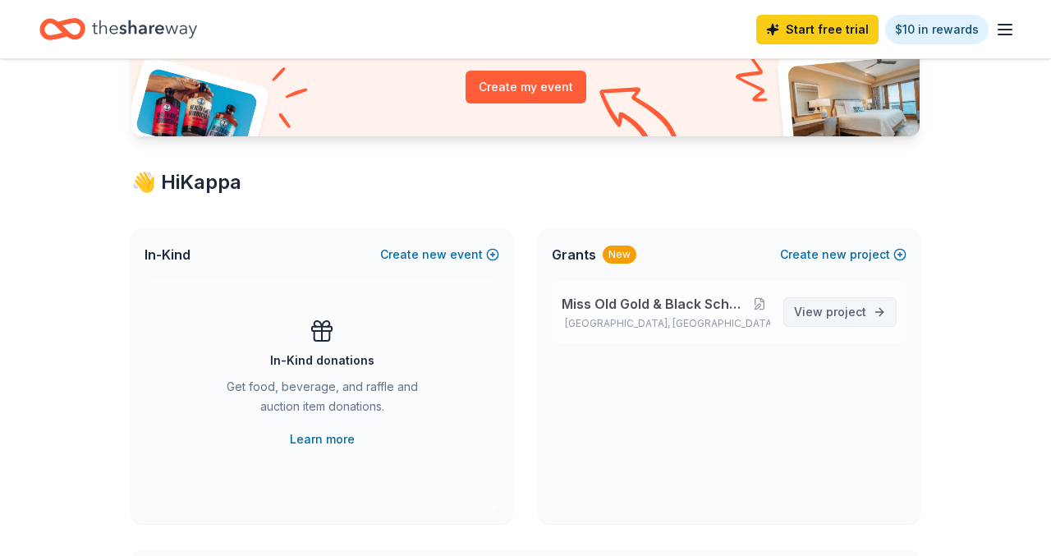
click at [809, 320] on span "View project" at bounding box center [830, 312] width 72 height 20
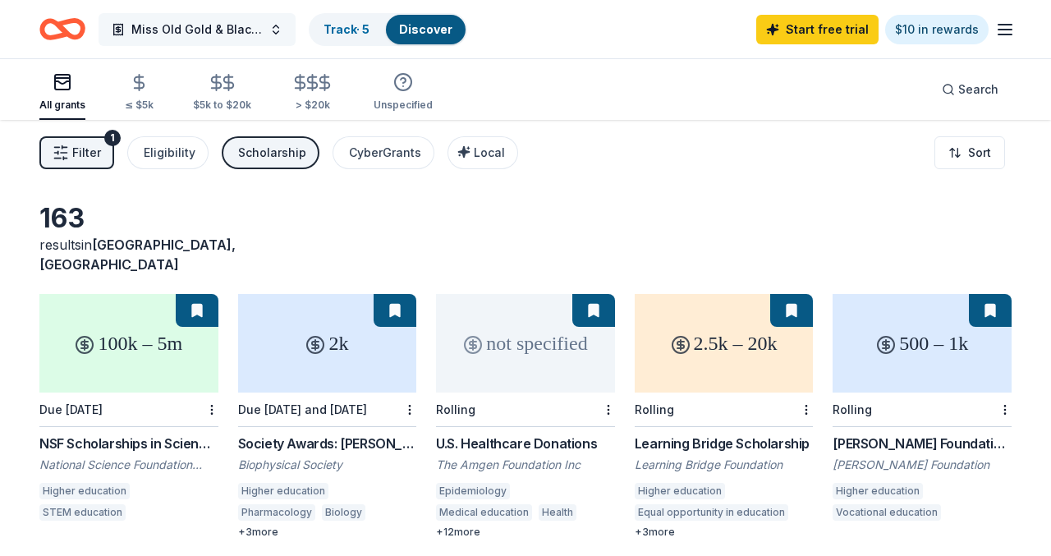
click at [255, 32] on span "Miss Old Gold & Black Scholarship pageant" at bounding box center [196, 30] width 131 height 20
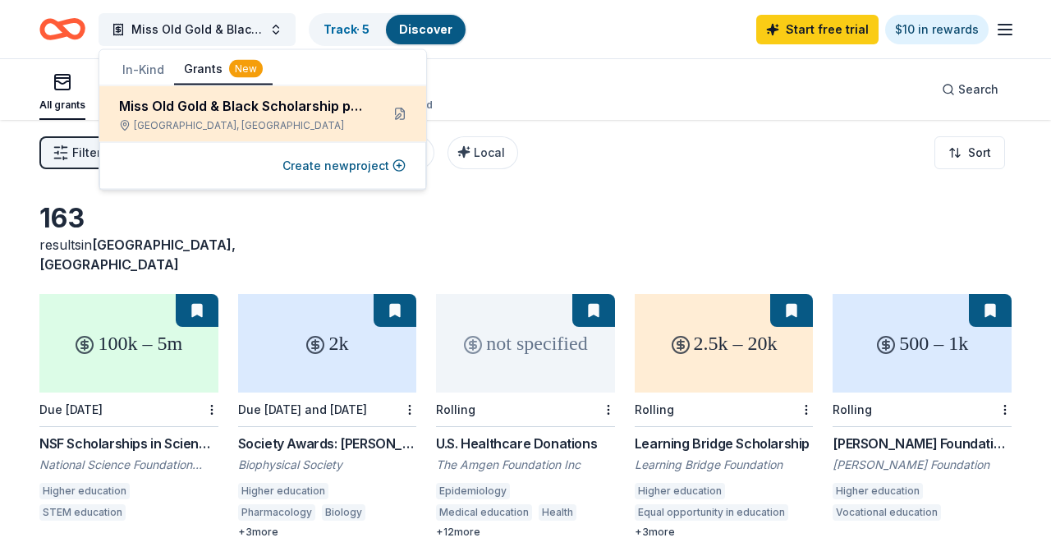
click at [322, 104] on div "Miss Old Gold & Black Scholarship pageant" at bounding box center [243, 106] width 248 height 20
click at [401, 117] on button at bounding box center [400, 114] width 26 height 26
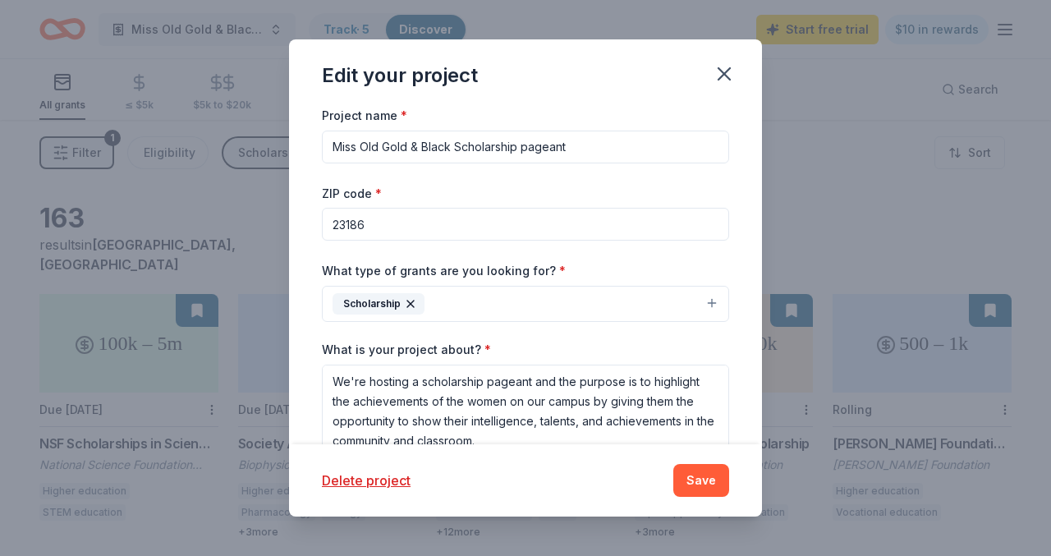
click at [446, 142] on input "Miss Old Gold & Black Scholarship pageant" at bounding box center [525, 147] width 407 height 33
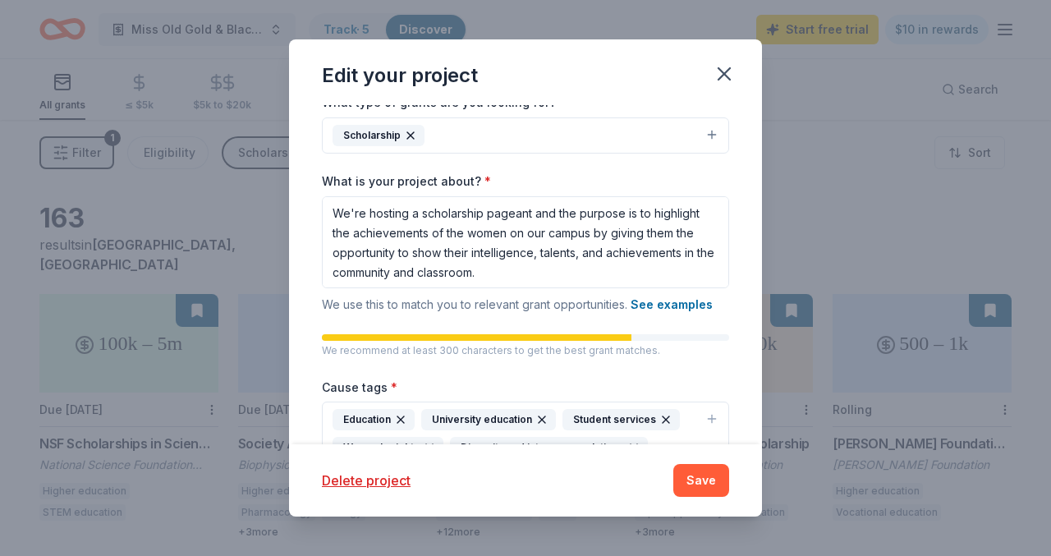
scroll to position [2, 0]
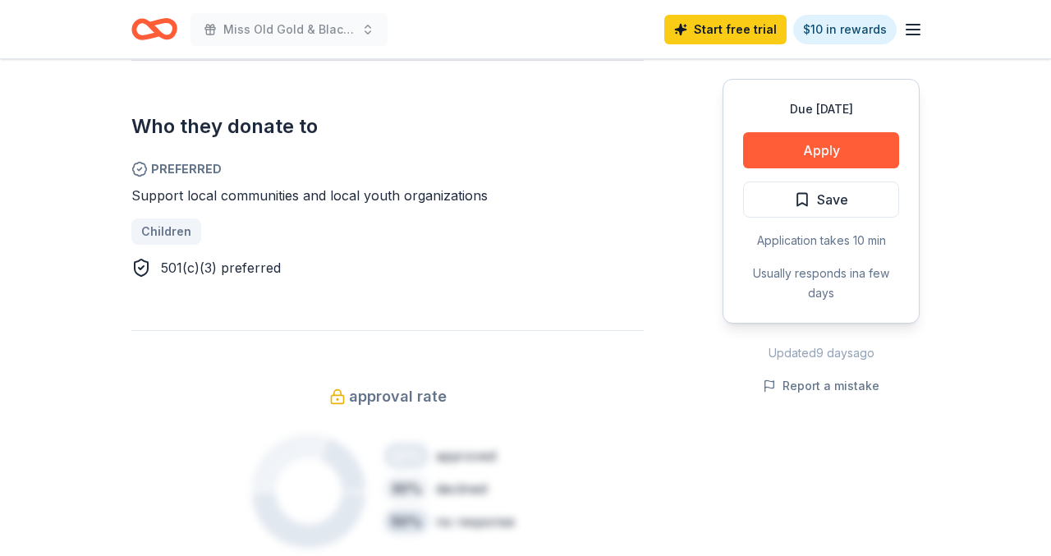
scroll to position [994, 0]
click at [776, 172] on div "Due in 50 days Apply Save Application takes 10 min Usually responds in a few da…" at bounding box center [821, 201] width 197 height 245
click at [820, 198] on span "Save" at bounding box center [832, 199] width 31 height 21
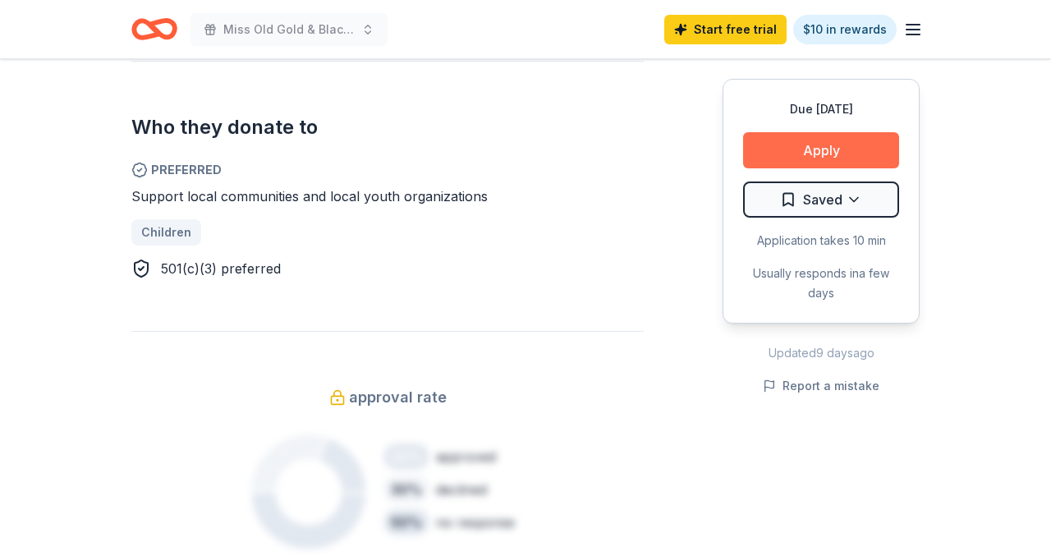
click at [809, 151] on button "Apply" at bounding box center [821, 150] width 156 height 36
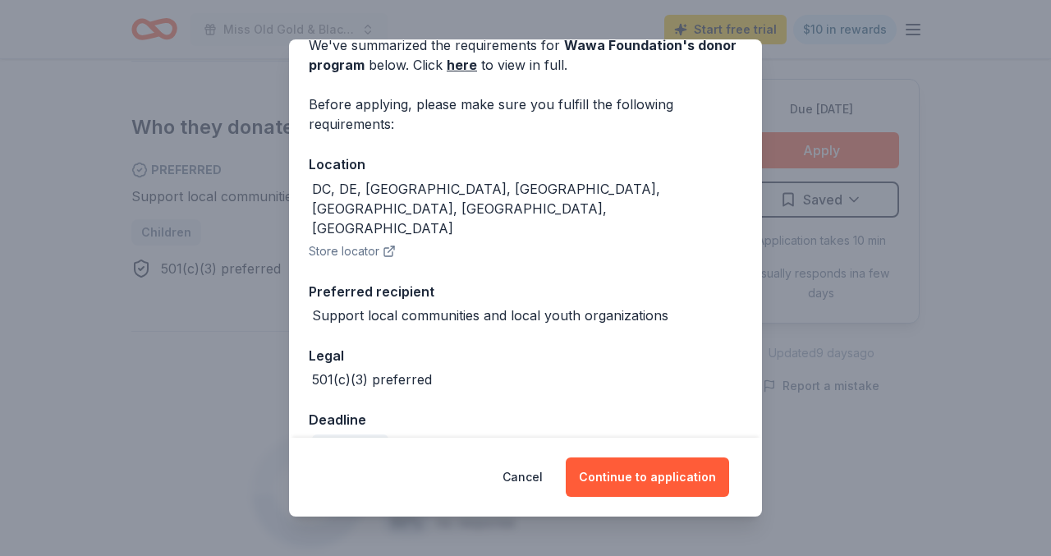
scroll to position [0, 0]
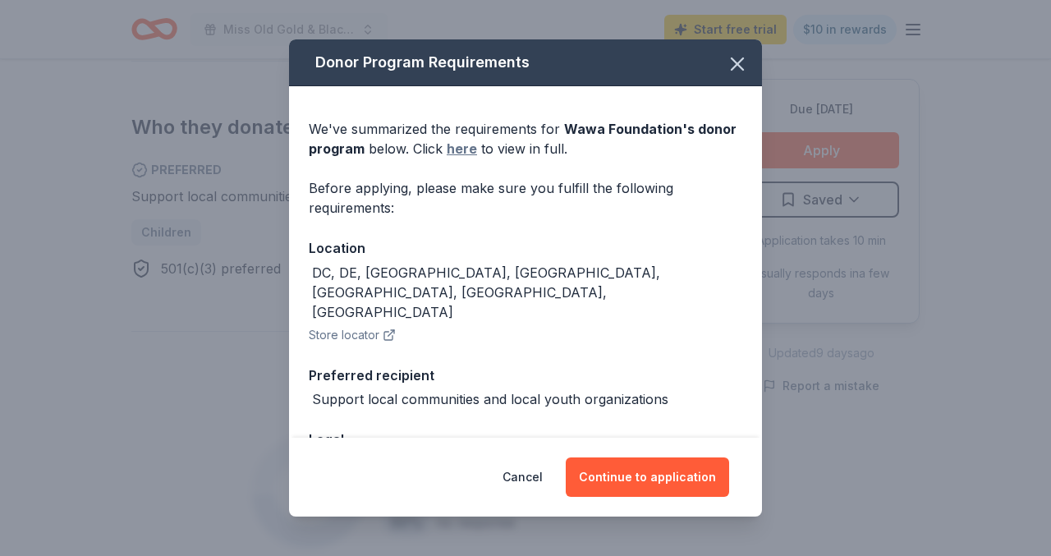
click at [463, 151] on link "here" at bounding box center [462, 149] width 30 height 20
click at [645, 468] on button "Continue to application" at bounding box center [647, 476] width 163 height 39
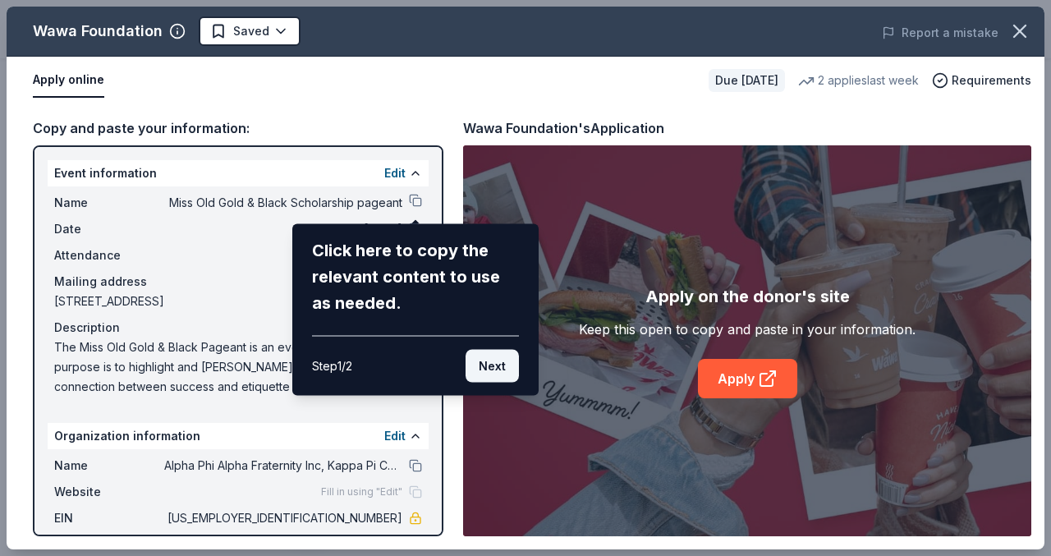
click at [502, 369] on button "Next" at bounding box center [492, 366] width 53 height 33
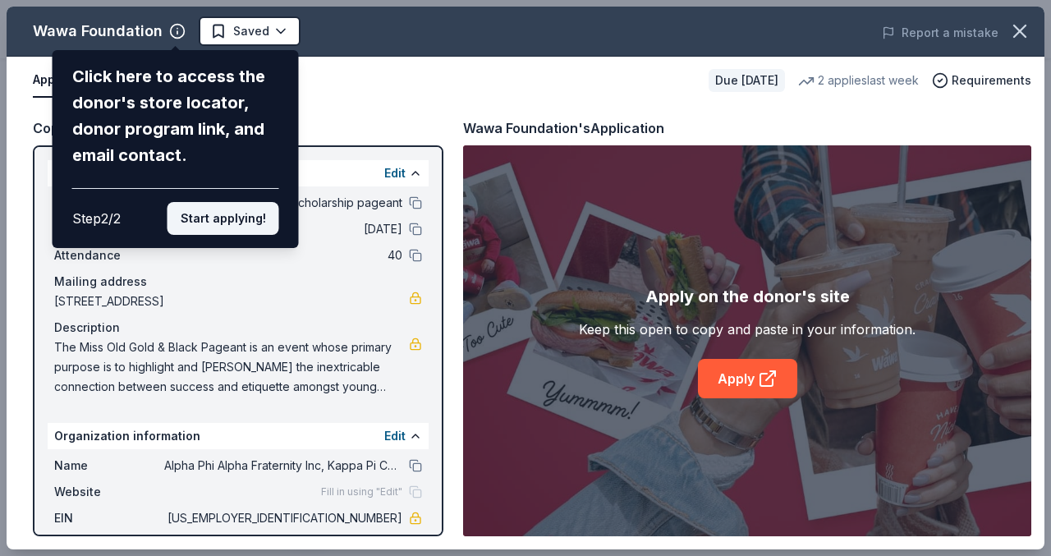
click at [214, 214] on button "Start applying!" at bounding box center [224, 218] width 112 height 33
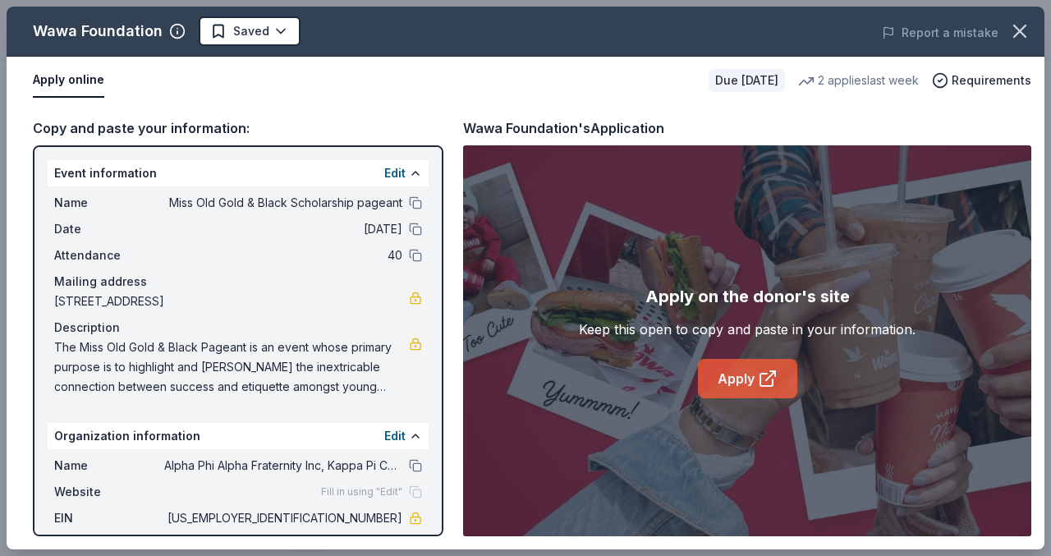
click at [732, 370] on link "Apply" at bounding box center [747, 378] width 99 height 39
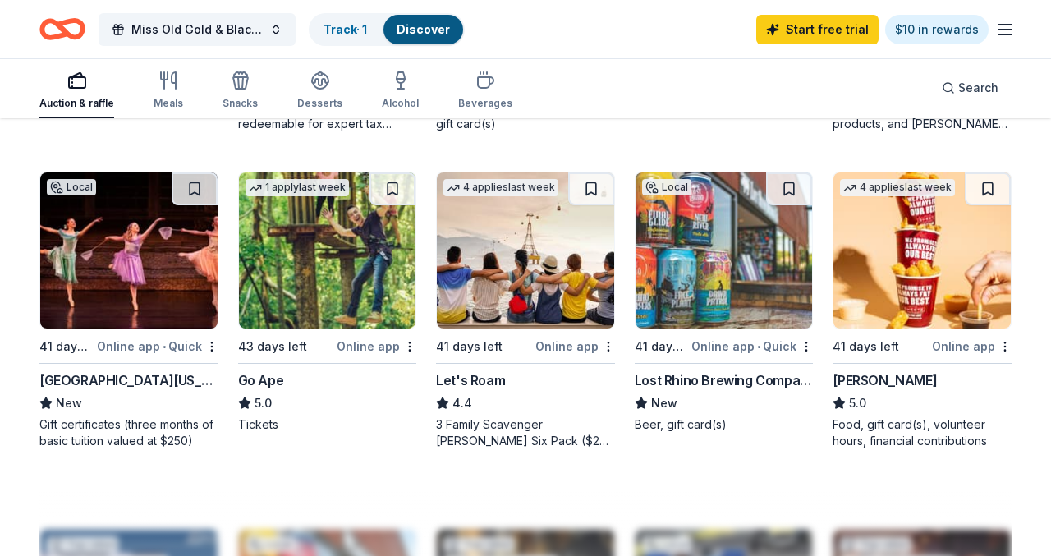
scroll to position [1076, 0]
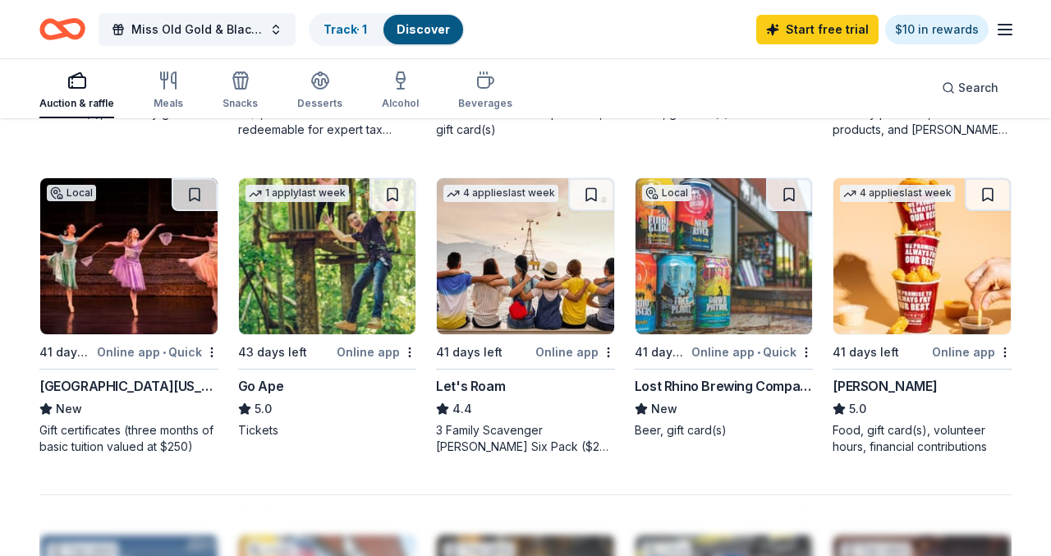
click at [324, 274] on img at bounding box center [327, 256] width 177 height 156
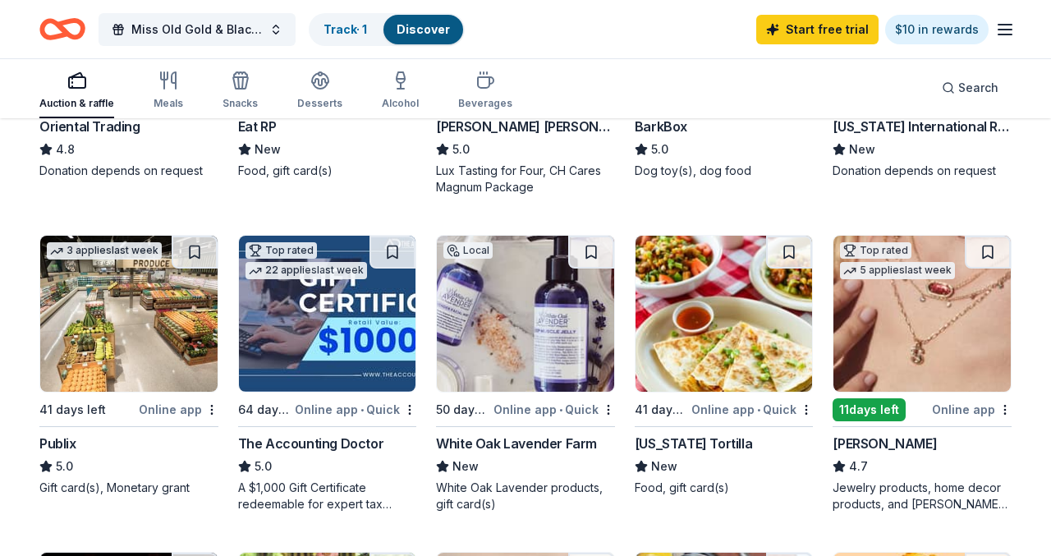
scroll to position [712, 0]
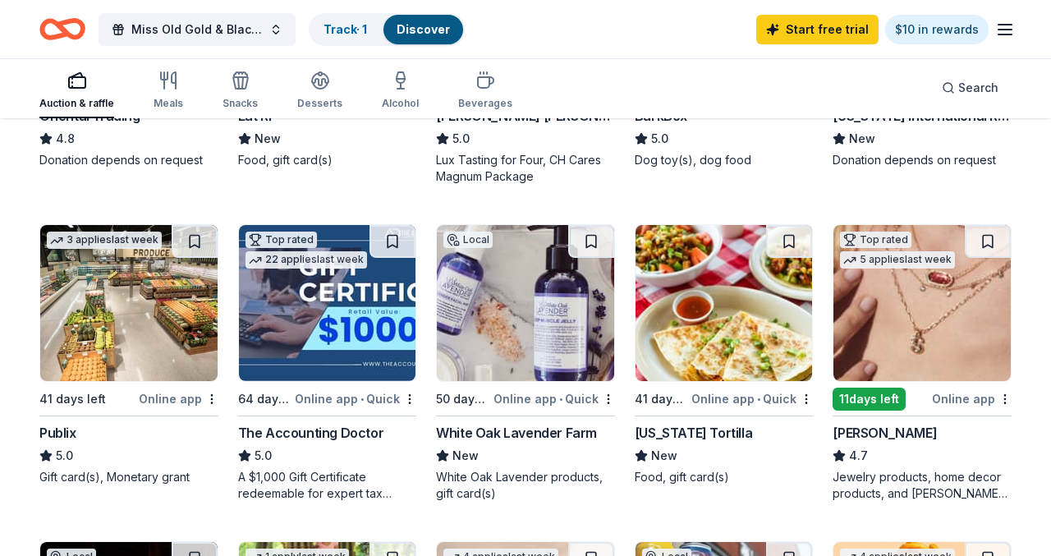
click at [953, 334] on img at bounding box center [921, 303] width 177 height 156
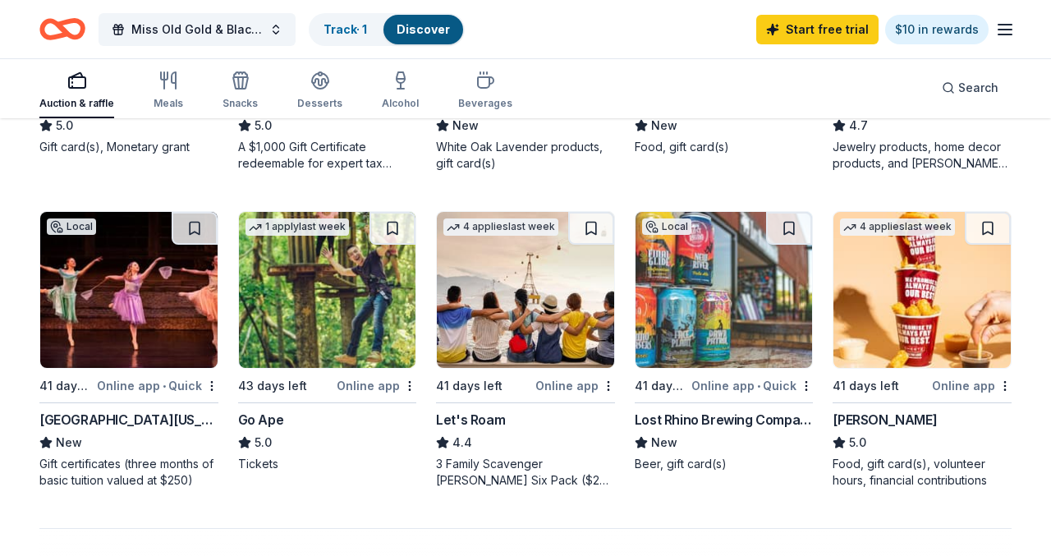
scroll to position [1079, 0]
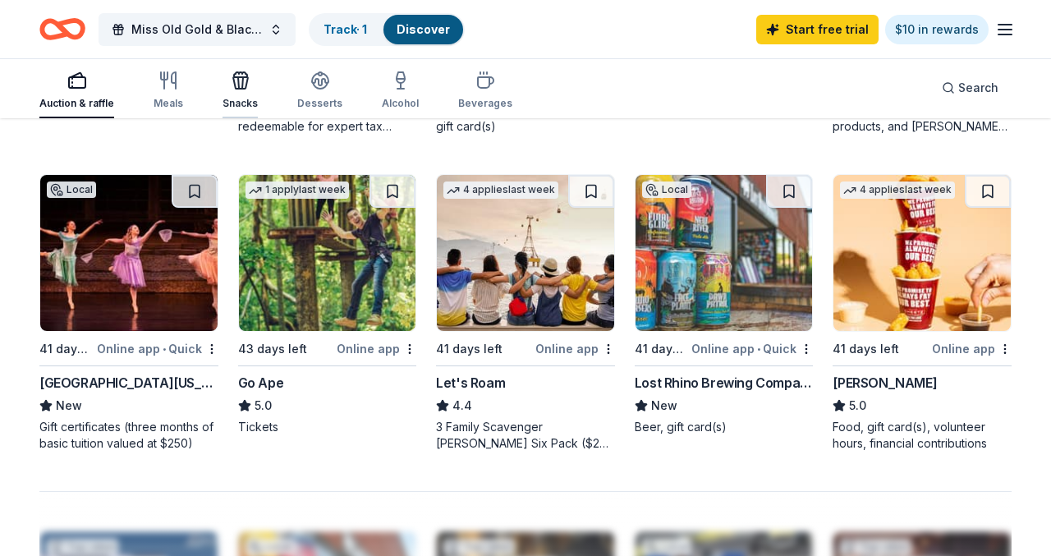
click at [231, 87] on icon "button" at bounding box center [241, 81] width 20 height 20
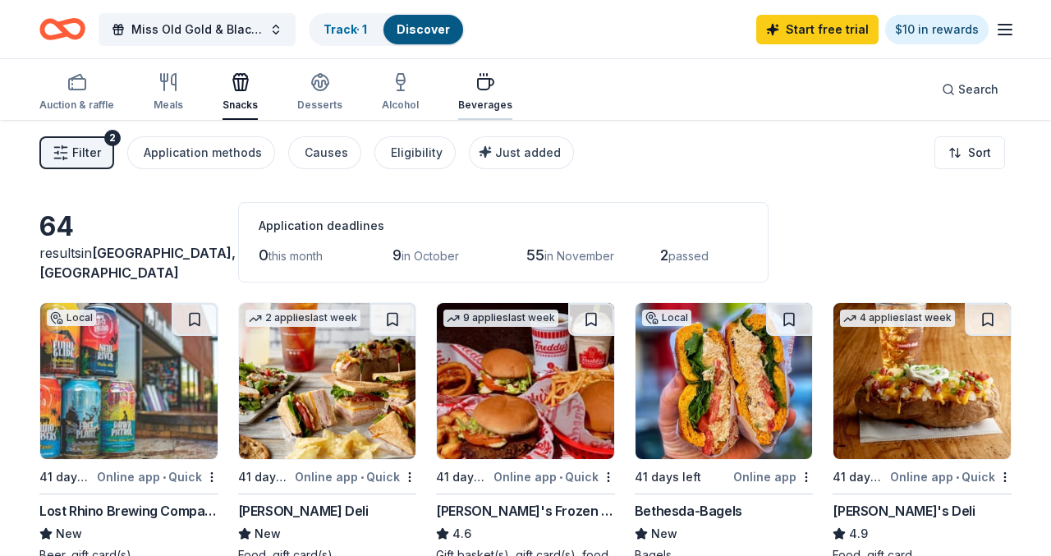
click at [475, 87] on icon "button" at bounding box center [485, 82] width 20 height 20
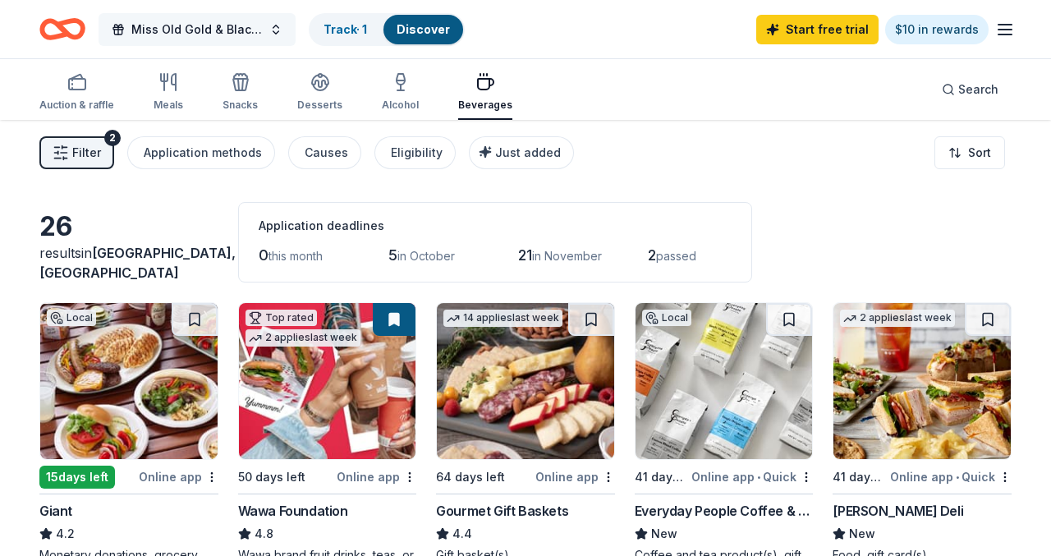
click at [260, 34] on span "Miss Old Gold & Black Scholarship pageant" at bounding box center [196, 30] width 131 height 20
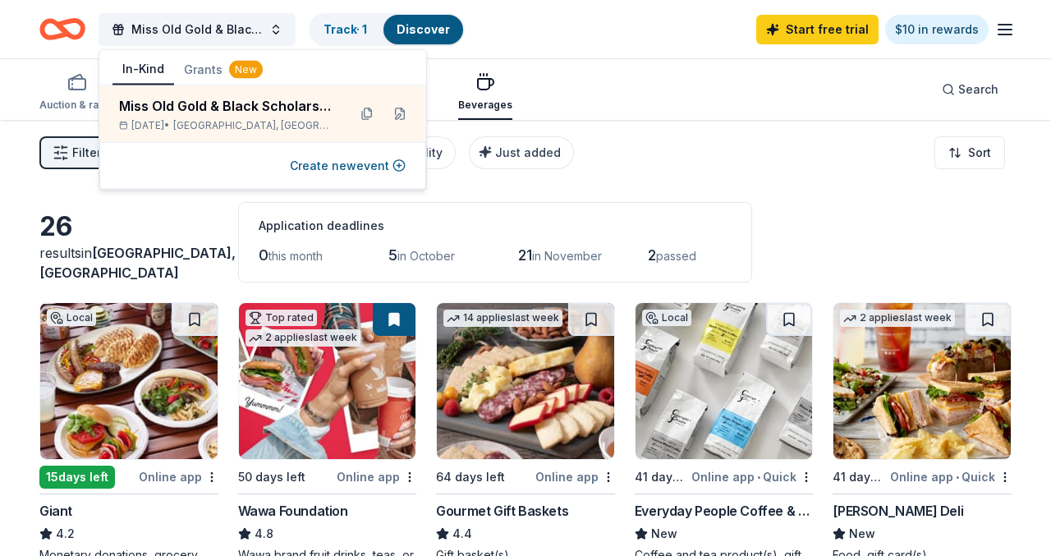
click at [191, 67] on button "Grants New" at bounding box center [223, 70] width 99 height 30
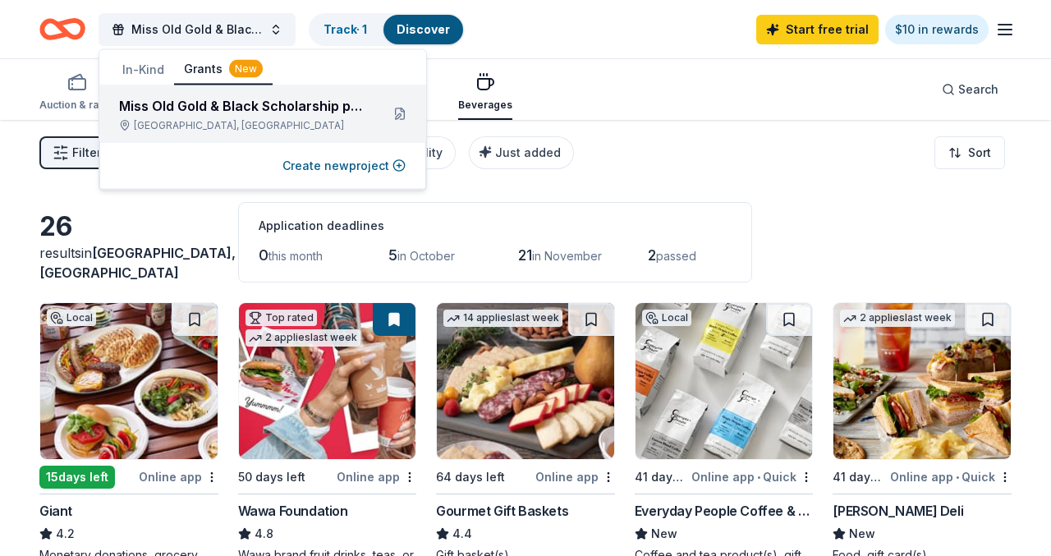
click at [249, 113] on div "Miss Old Gold & Black Scholarship pageant" at bounding box center [243, 106] width 248 height 20
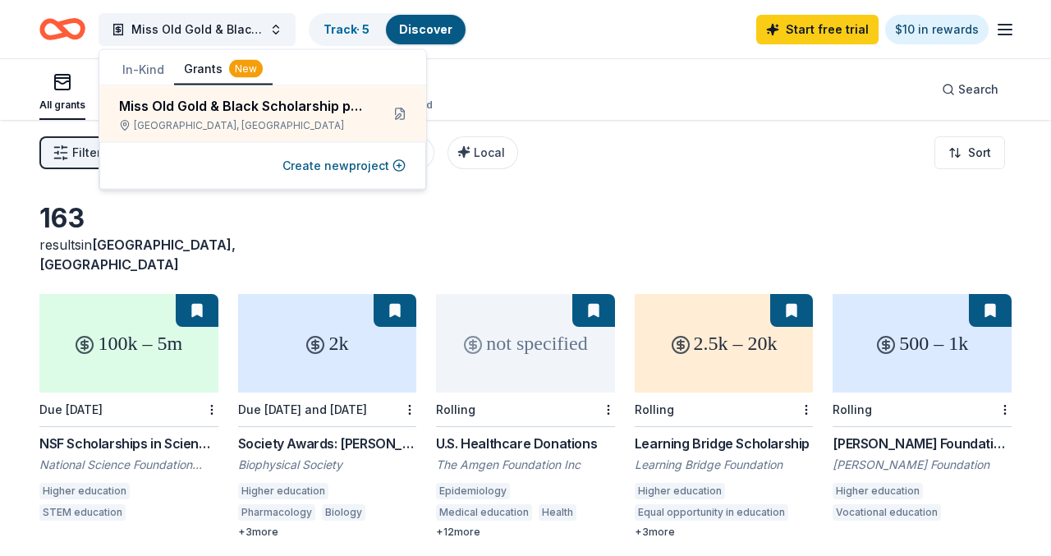
click at [462, 280] on div "163 results in Williamsburg, VA 100k – 5m Due 3/3/26 NSF Scholarships in Scienc…" at bounding box center [525, 537] width 1051 height 834
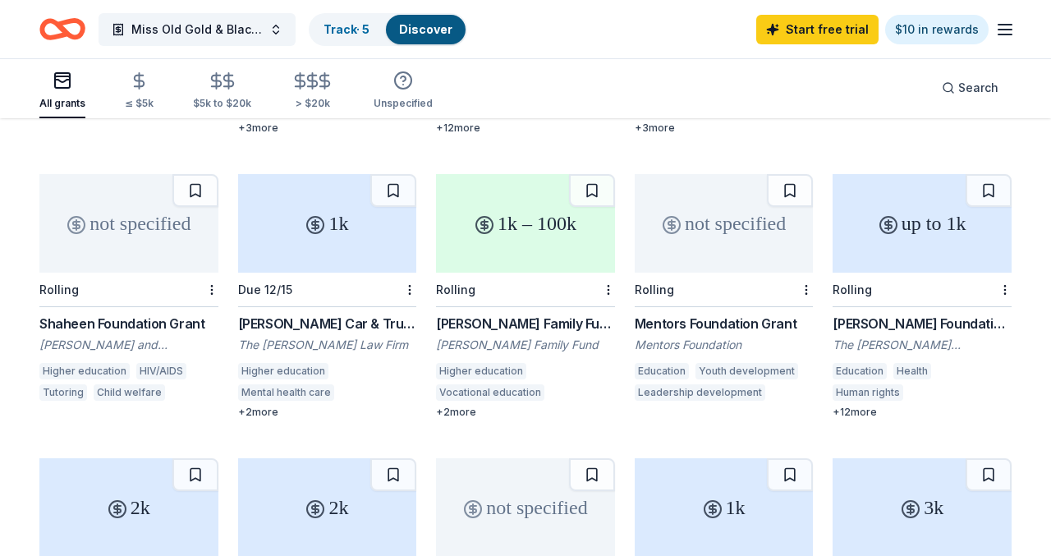
scroll to position [412, 0]
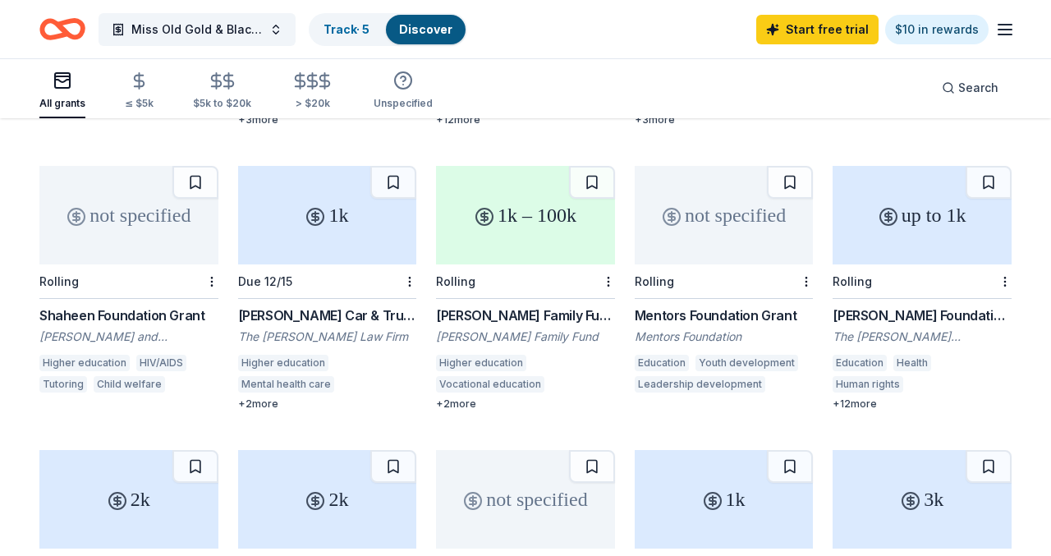
click at [102, 355] on div "Higher education" at bounding box center [84, 363] width 90 height 16
click at [517, 282] on div "1k – 100k Rolling Rasmussen Family Fund Grant Rasmussen Family Fund Higher educ…" at bounding box center [525, 288] width 179 height 245
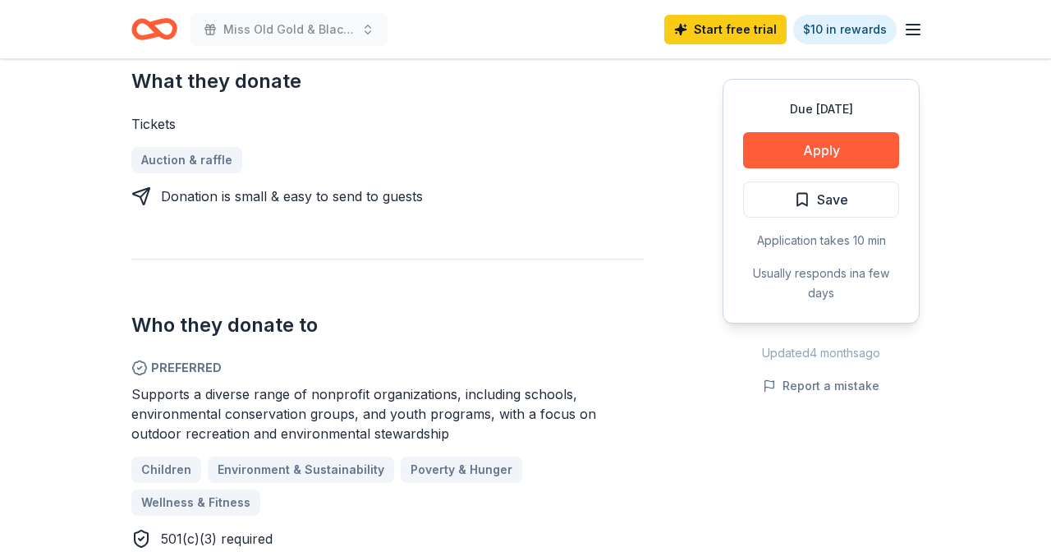
scroll to position [746, 0]
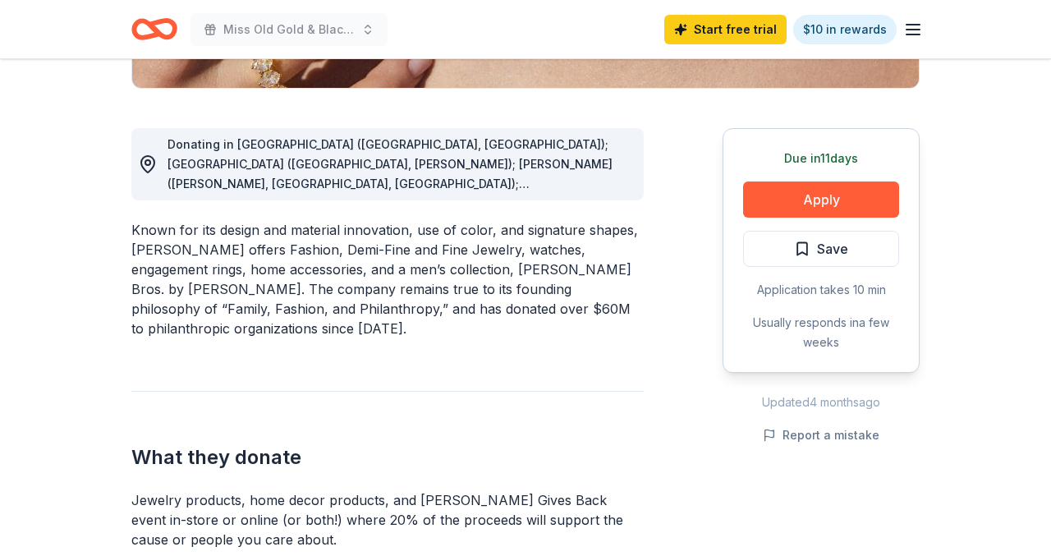
scroll to position [685, 0]
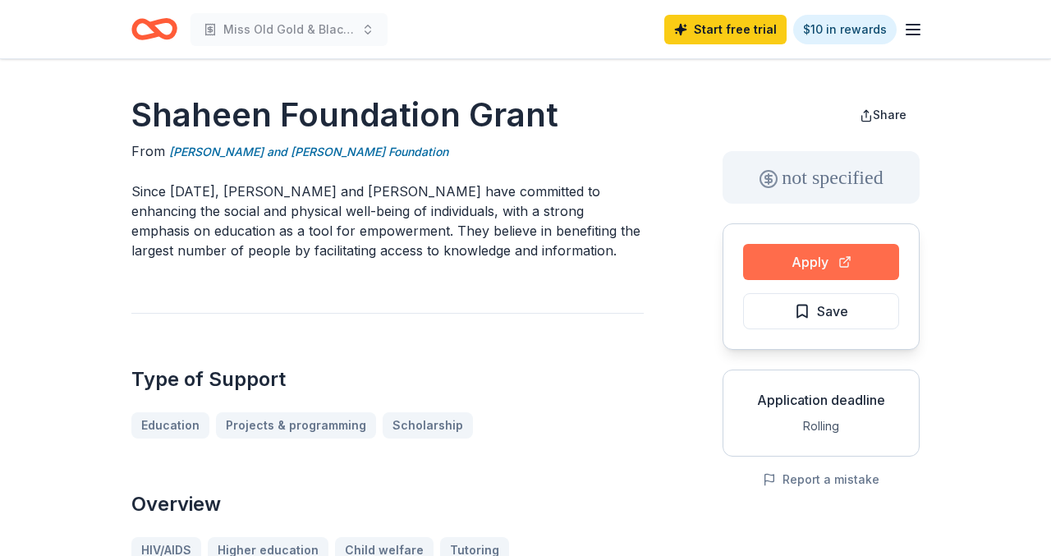
click at [812, 252] on button "Apply" at bounding box center [821, 262] width 156 height 36
